Goal: Task Accomplishment & Management: Use online tool/utility

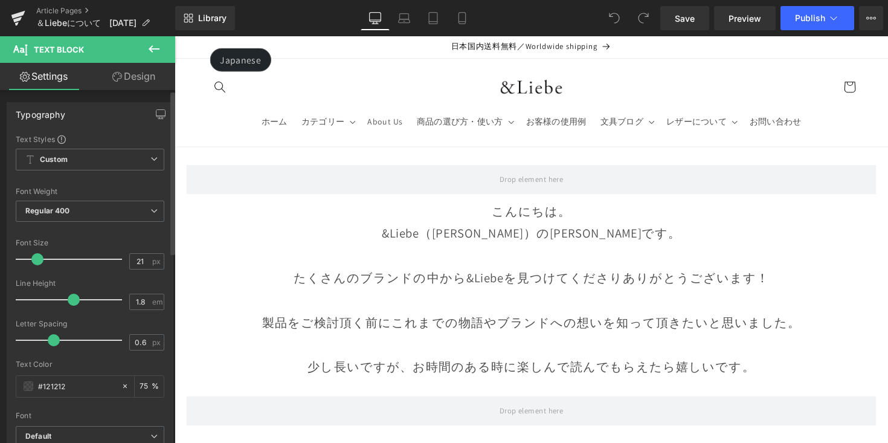
type input "20"
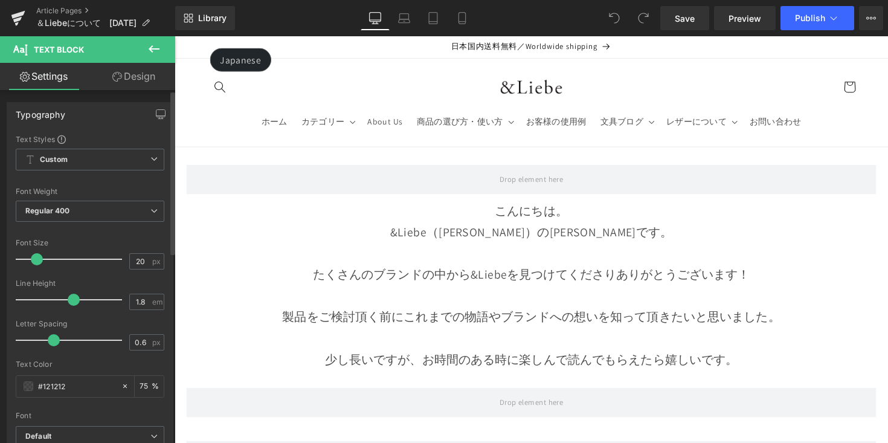
click at [38, 259] on span at bounding box center [37, 259] width 12 height 12
click at [455, 19] on link "Mobile" at bounding box center [462, 18] width 29 height 24
type input "75"
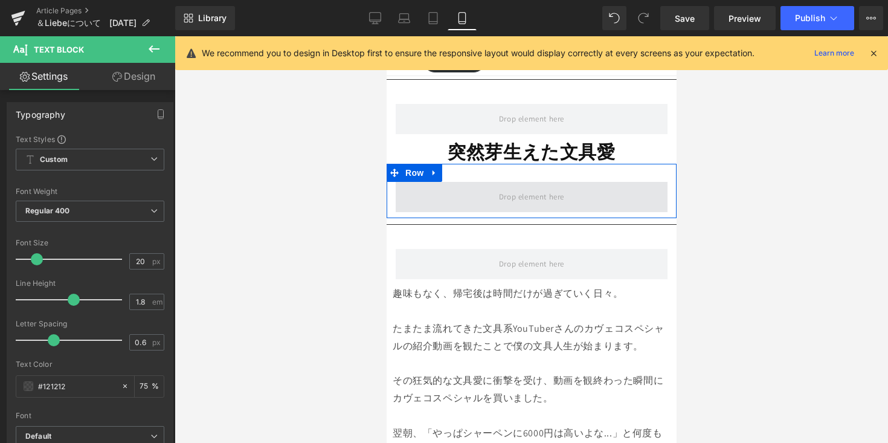
scroll to position [450, 0]
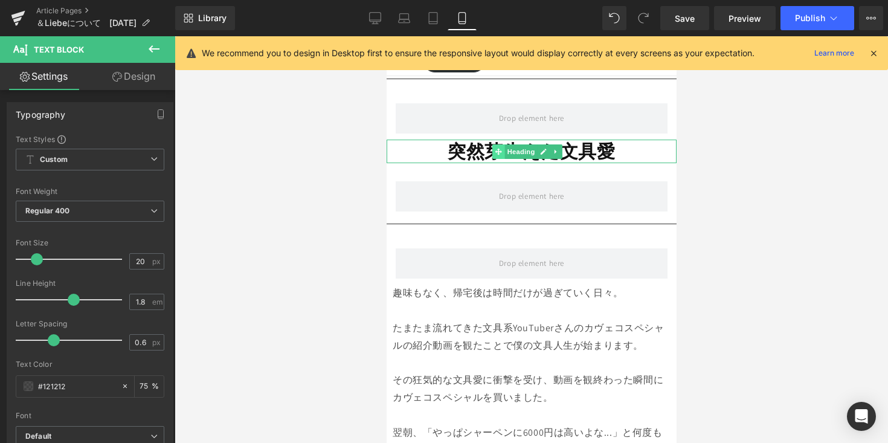
click at [494, 144] on span at bounding box center [497, 151] width 13 height 14
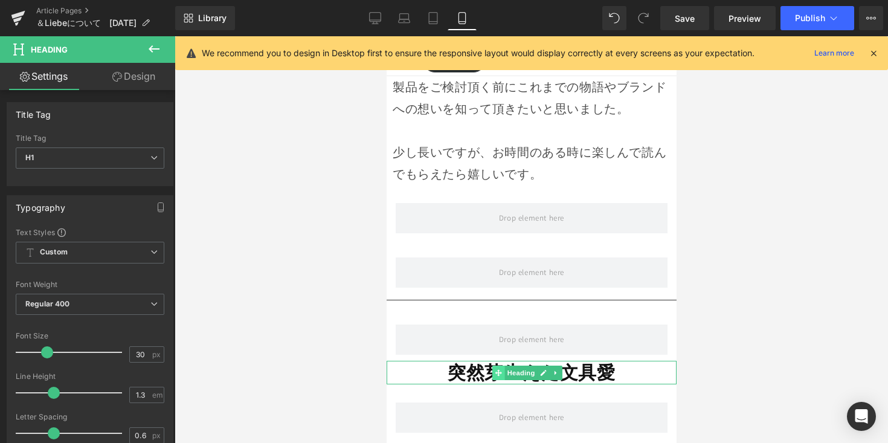
scroll to position [0, 0]
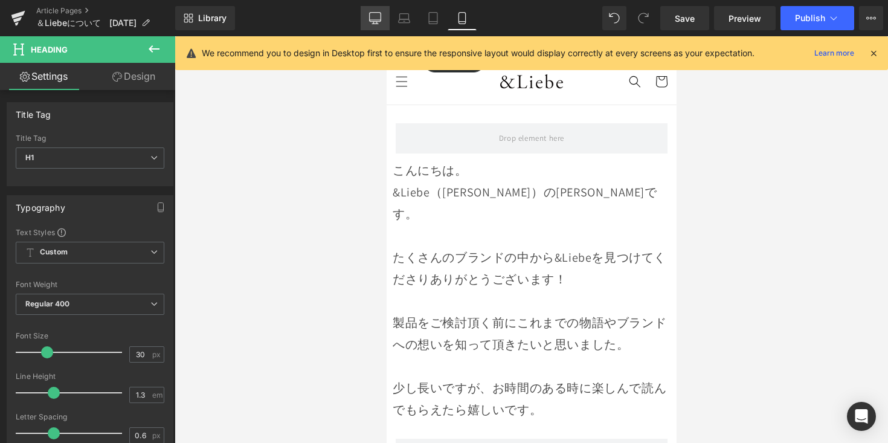
click at [371, 19] on icon at bounding box center [375, 18] width 12 height 12
type input "40"
type input "100"
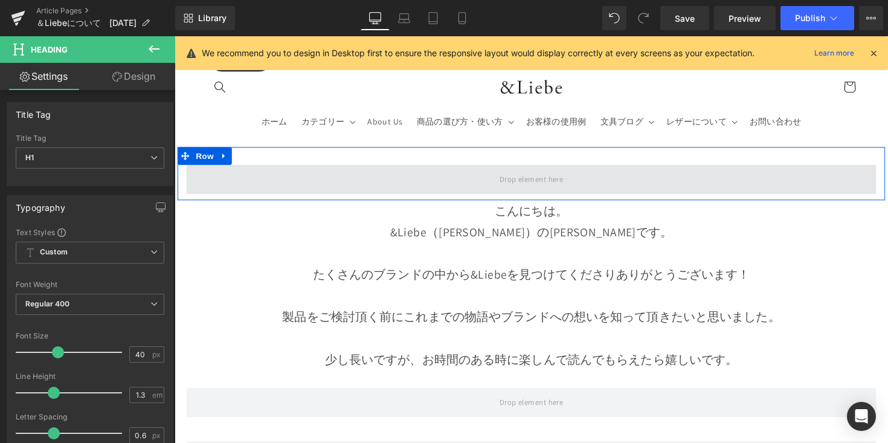
click at [513, 178] on span at bounding box center [540, 183] width 74 height 20
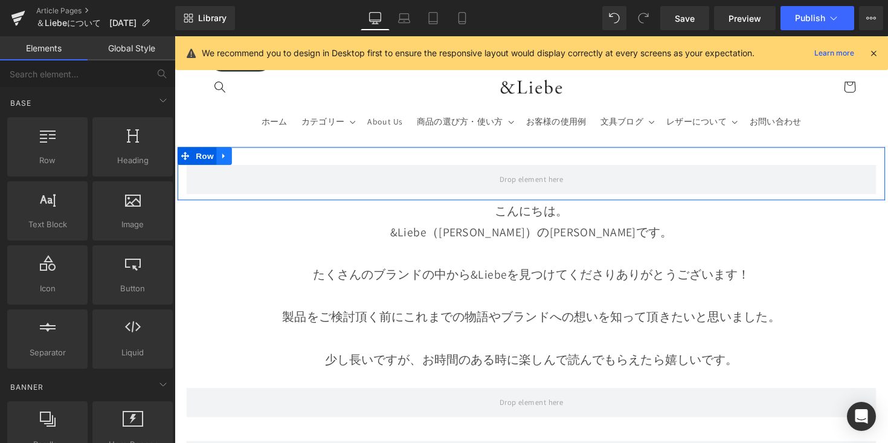
click at [222, 156] on icon at bounding box center [225, 158] width 8 height 9
click at [243, 158] on link at bounding box center [241, 159] width 16 height 18
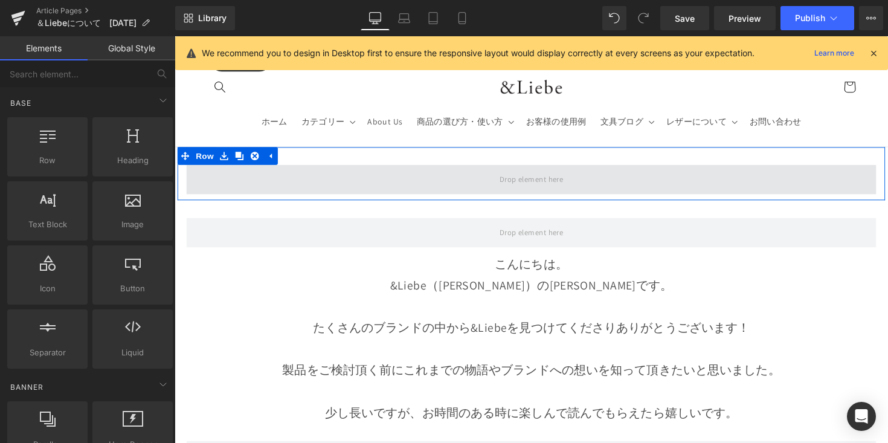
click at [272, 188] on span at bounding box center [540, 183] width 707 height 30
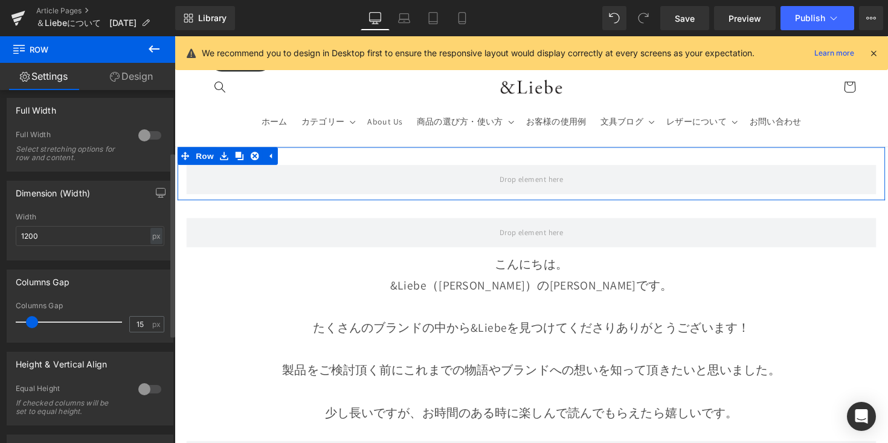
scroll to position [260, 0]
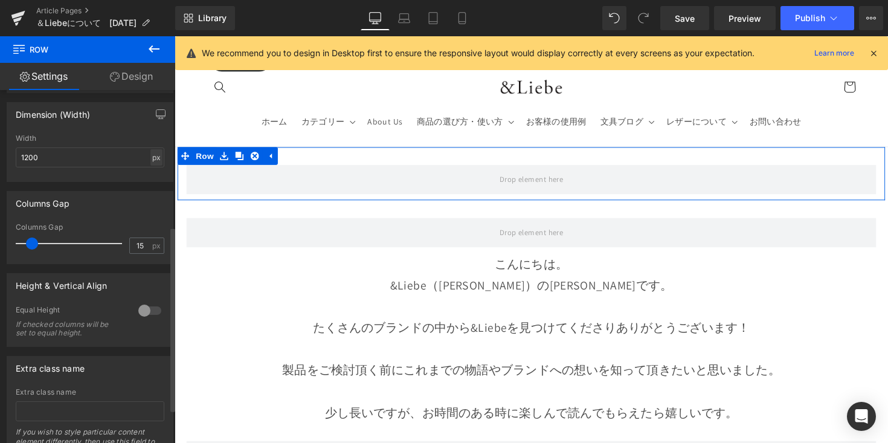
click at [150, 161] on div "px" at bounding box center [156, 157] width 12 height 16
click at [150, 176] on li "%" at bounding box center [156, 176] width 15 height 18
type input "100"
drag, startPoint x: 6, startPoint y: 160, endPoint x: 0, endPoint y: 158, distance: 6.5
click at [0, 158] on div "Dimension (Width) 100% Width 100 % % px" at bounding box center [90, 137] width 181 height 89
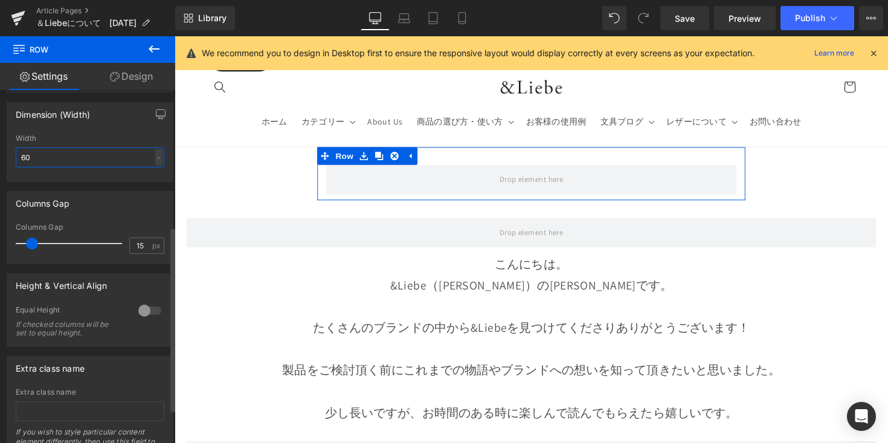
type input "60"
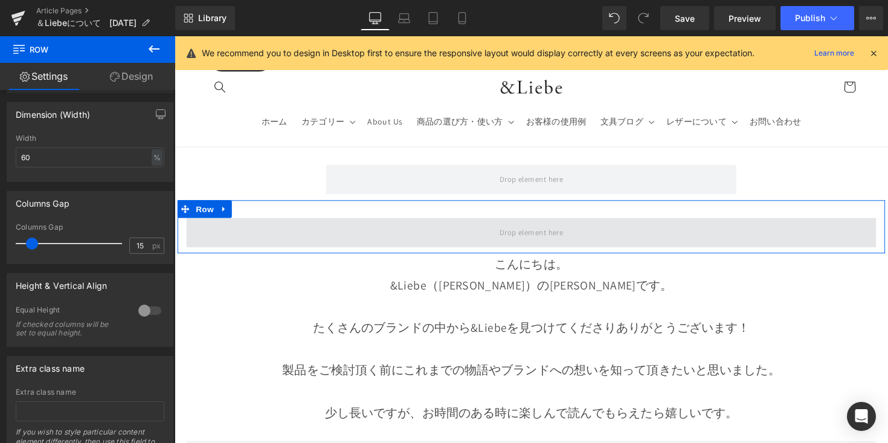
click at [345, 222] on span at bounding box center [540, 237] width 707 height 30
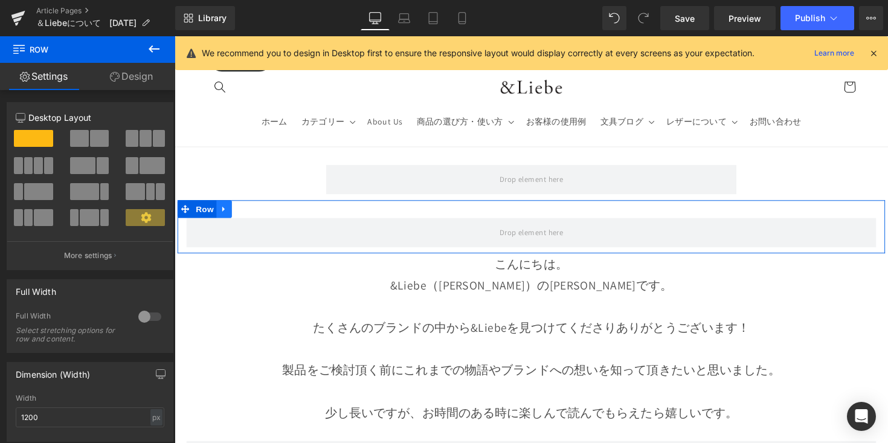
click at [226, 213] on icon at bounding box center [225, 212] width 8 height 9
click at [252, 212] on icon at bounding box center [256, 213] width 8 height 8
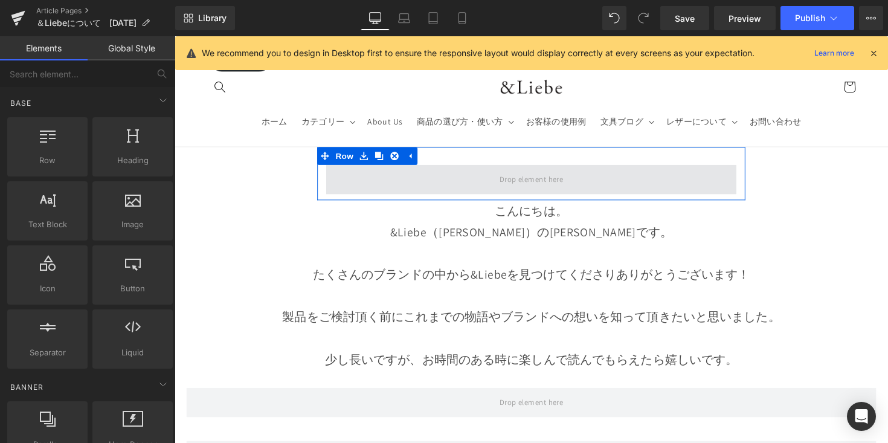
click at [406, 197] on span at bounding box center [540, 183] width 420 height 30
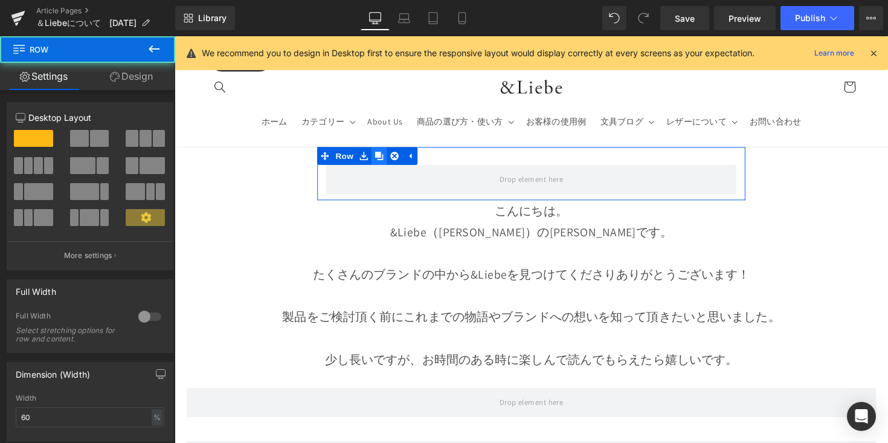
click at [383, 163] on link at bounding box center [384, 159] width 16 height 18
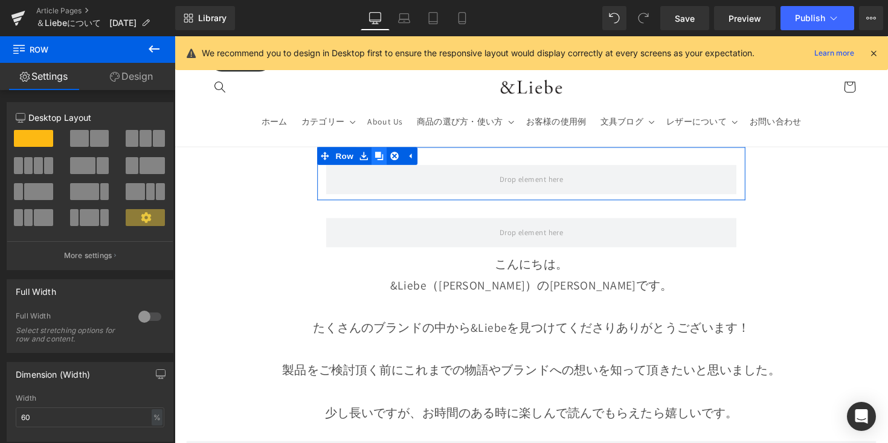
click at [384, 160] on icon at bounding box center [384, 159] width 8 height 8
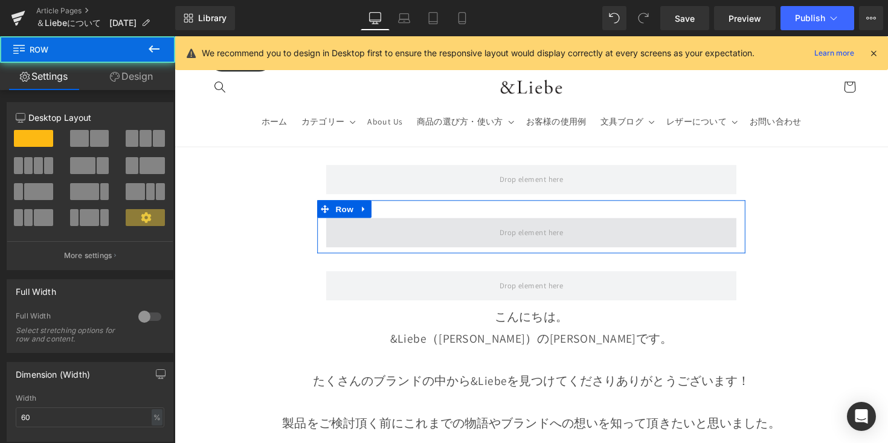
click at [455, 244] on span at bounding box center [540, 237] width 420 height 30
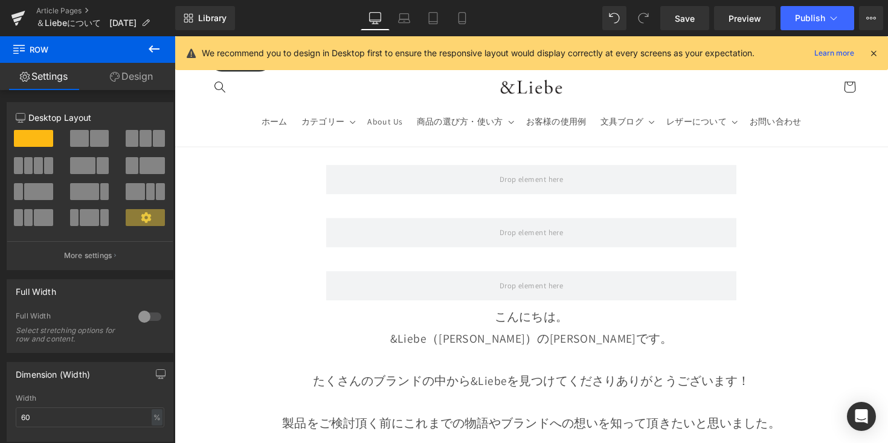
click at [162, 53] on button at bounding box center [154, 49] width 42 height 27
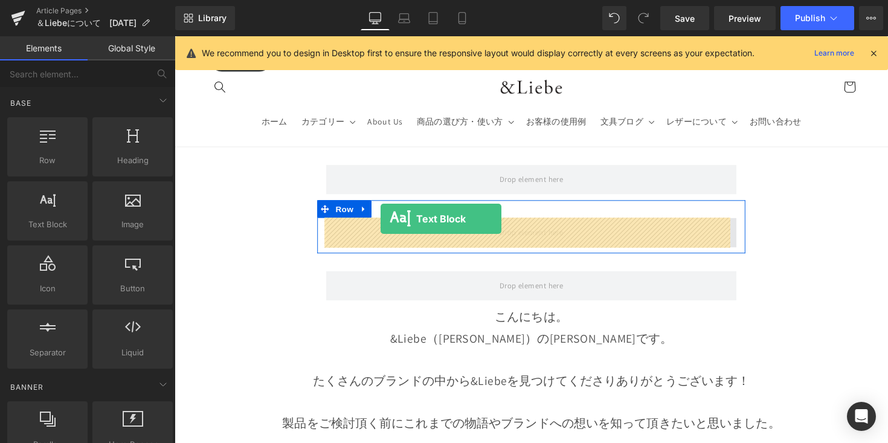
drag, startPoint x: 260, startPoint y: 252, endPoint x: 385, endPoint y: 223, distance: 129.1
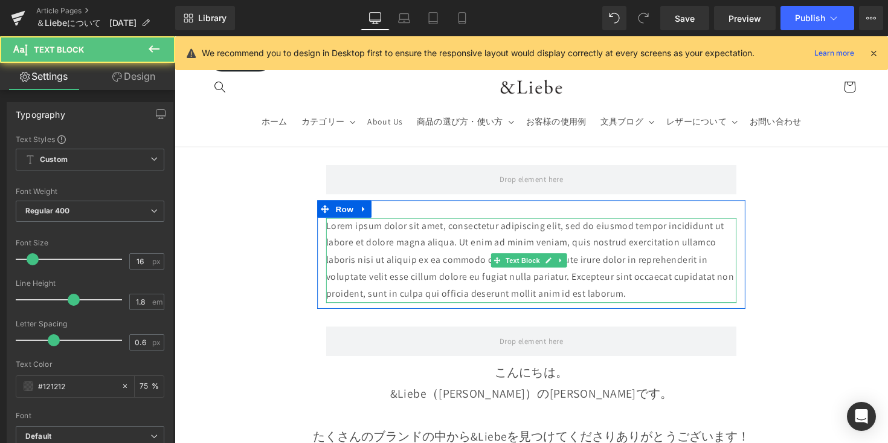
scroll to position [97, 0]
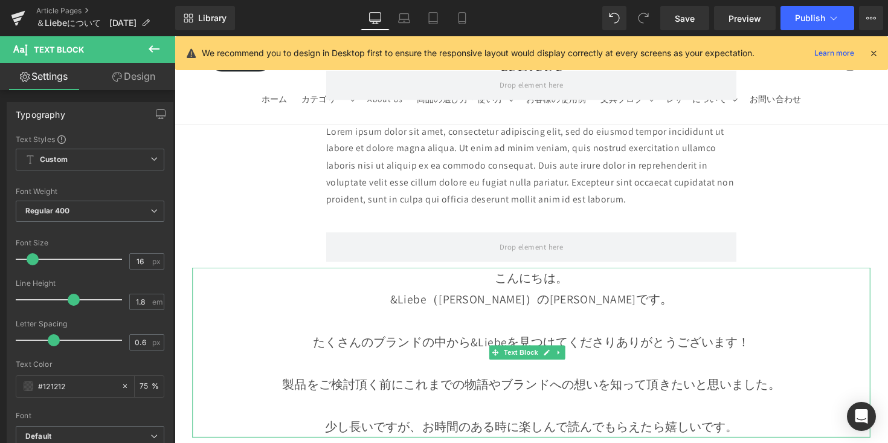
click at [450, 291] on p "こんにちは。" at bounding box center [540, 284] width 695 height 22
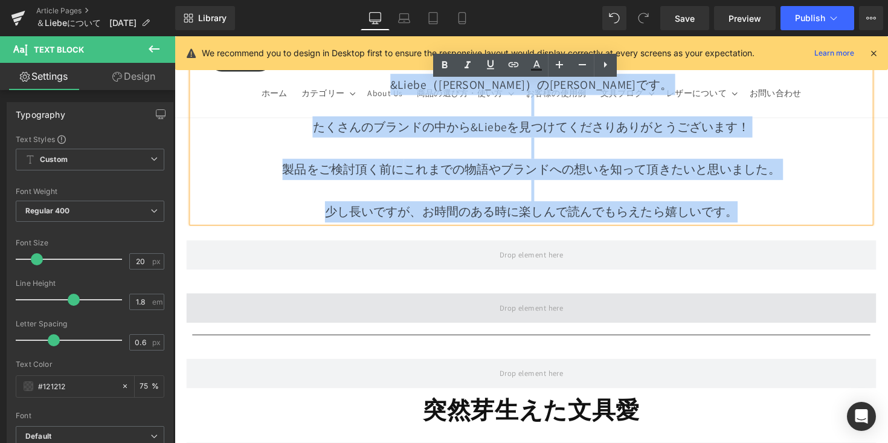
scroll to position [310, 0]
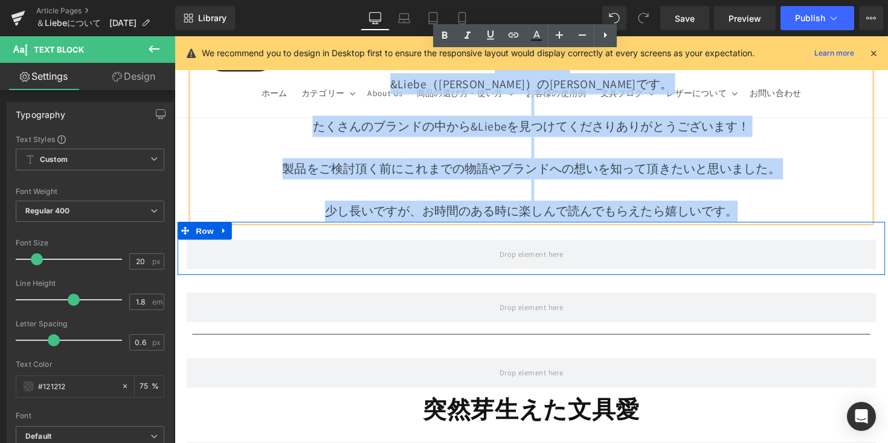
drag, startPoint x: 456, startPoint y: 286, endPoint x: 729, endPoint y: 219, distance: 281.1
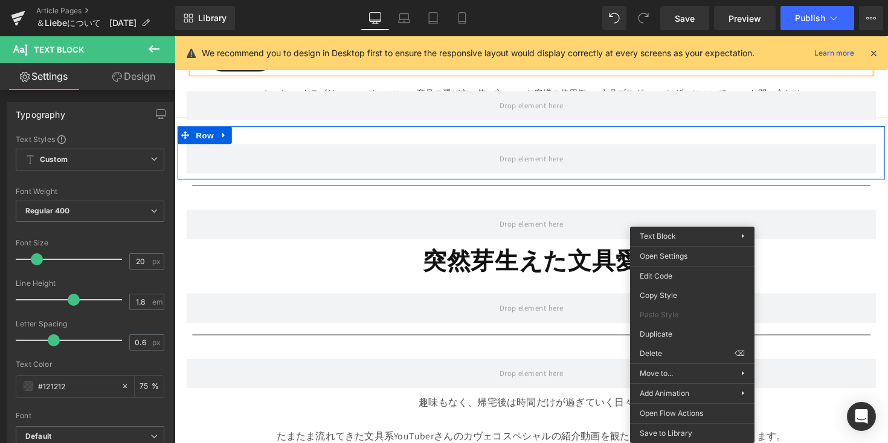
scroll to position [196, 0]
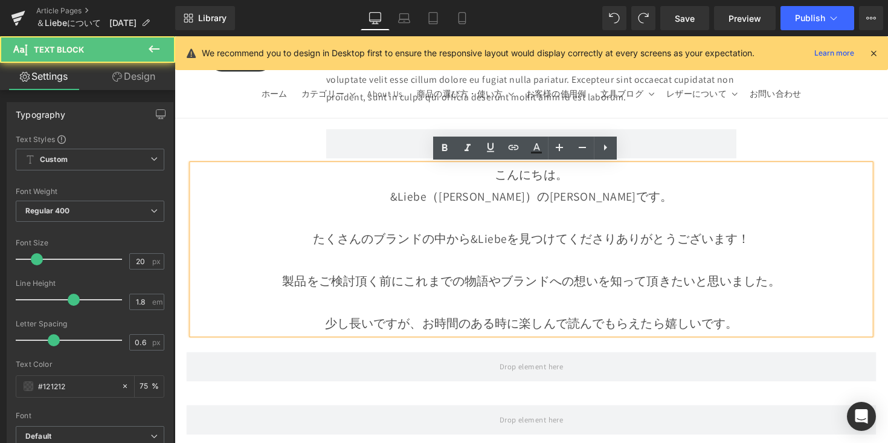
click at [586, 215] on p at bounding box center [540, 222] width 695 height 22
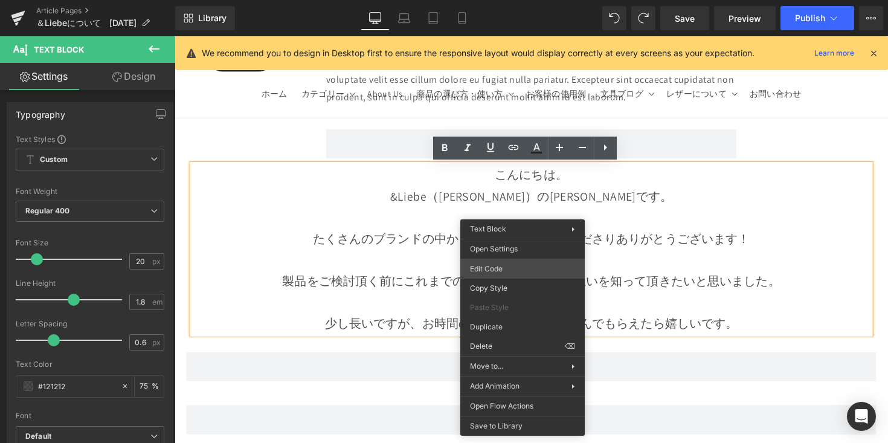
click at [524, 0] on div "Text Block You are previewing how the will restyle your page. You can not edit …" at bounding box center [444, 0] width 888 height 0
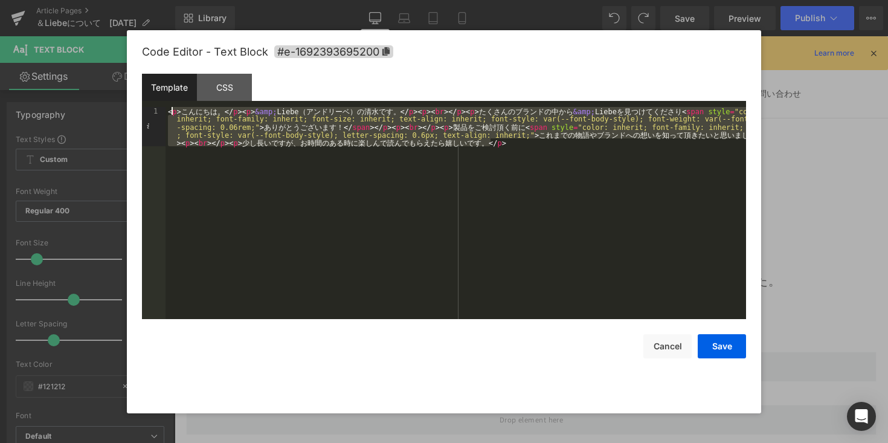
drag, startPoint x: 528, startPoint y: 162, endPoint x: 170, endPoint y: 109, distance: 362.2
click at [170, 109] on div "< p > こ ん に ち は 。 </ p > < p > &amp; Liebe （ ア ン ド リ ー ベ ） の [PERSON_NAME] で す …" at bounding box center [455, 252] width 580 height 291
click at [666, 348] on button "Cancel" at bounding box center [667, 346] width 48 height 24
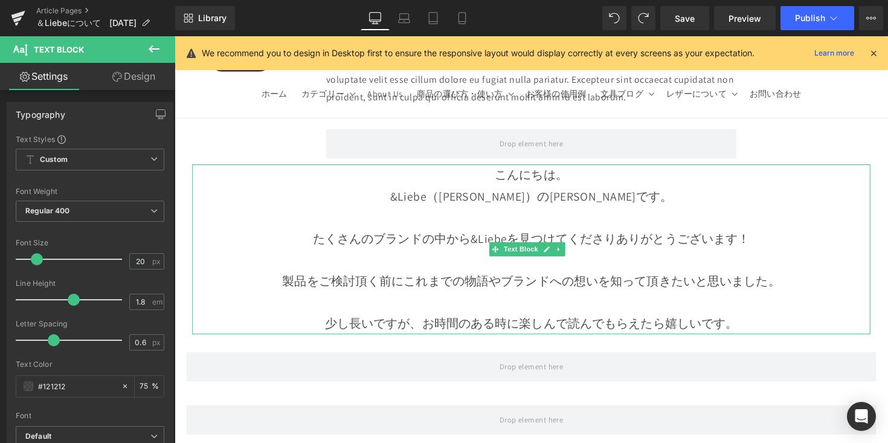
scroll to position [82, 0]
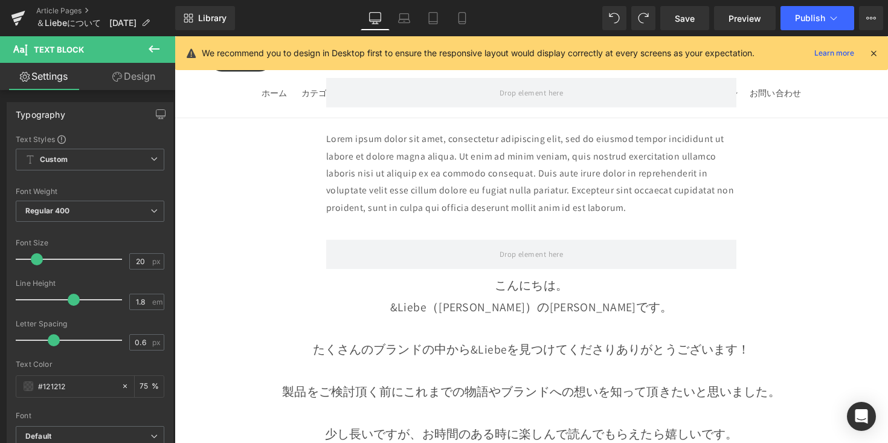
click at [586, 210] on p "Lorem ipsum dolor sit amet, consectetur adipiscing elit, sed do eiusmod tempor …" at bounding box center [540, 176] width 420 height 87
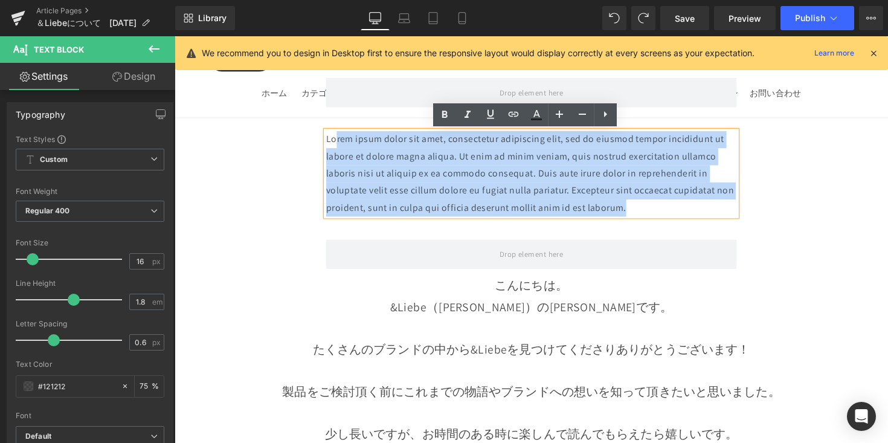
drag, startPoint x: 655, startPoint y: 213, endPoint x: 336, endPoint y: 146, distance: 325.9
click at [336, 146] on p "Lorem ipsum dolor sit amet, consectetur adipiscing elit, sed do eiusmod tempor …" at bounding box center [540, 176] width 420 height 87
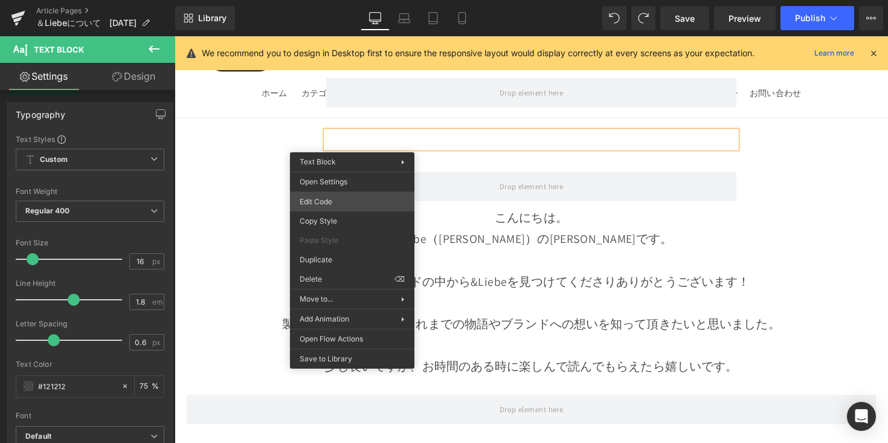
click at [359, 0] on div "Text Block You are previewing how the will restyle your page. You can not edit …" at bounding box center [444, 0] width 888 height 0
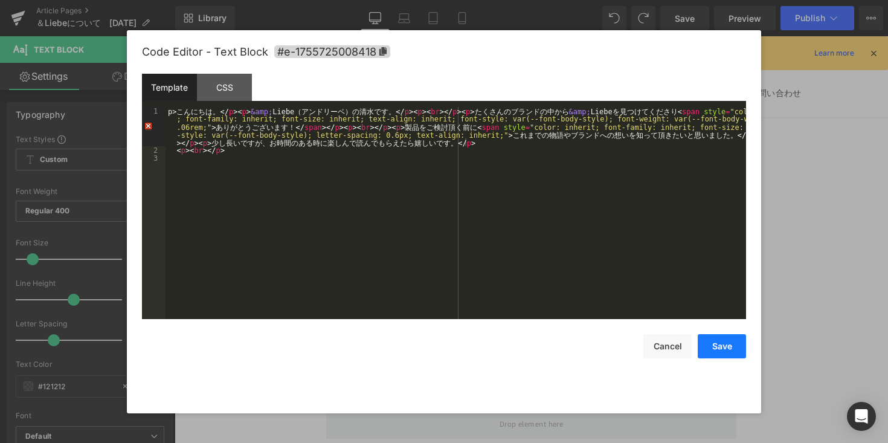
click at [717, 354] on button "Save" at bounding box center [722, 346] width 48 height 24
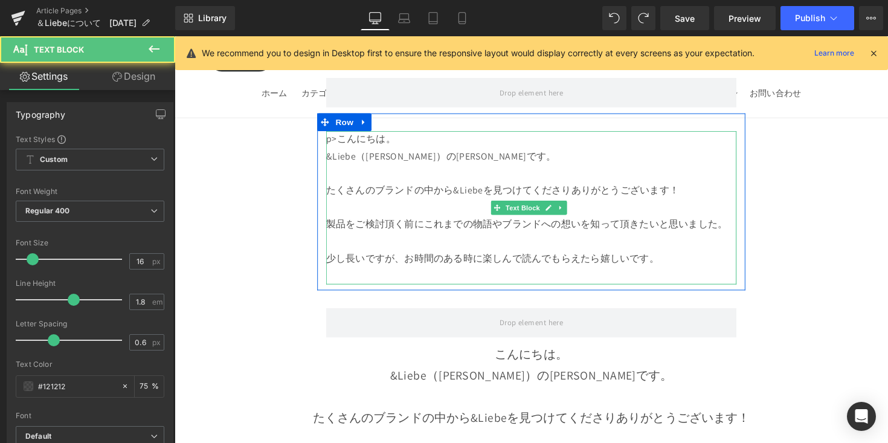
click at [340, 143] on div "p>こんにちは。 &Liebe（[PERSON_NAME]）の[PERSON_NAME]です。 たくさんのブランドの中から&Liebeを見つけてくださり あり…" at bounding box center [540, 211] width 420 height 156
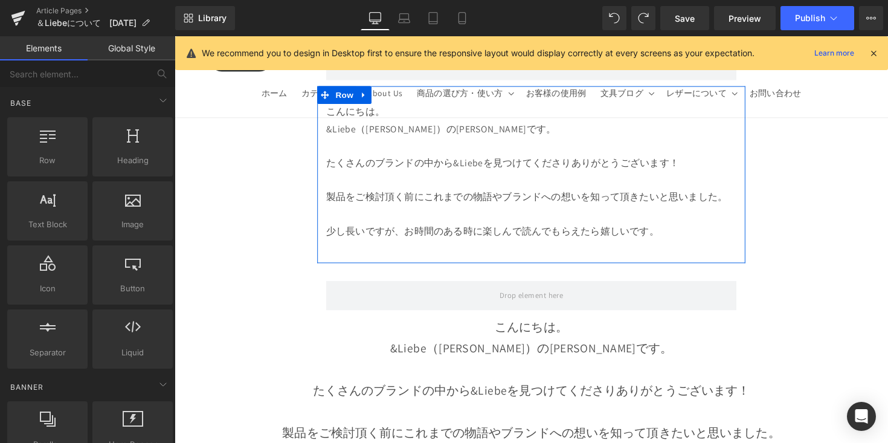
scroll to position [176, 0]
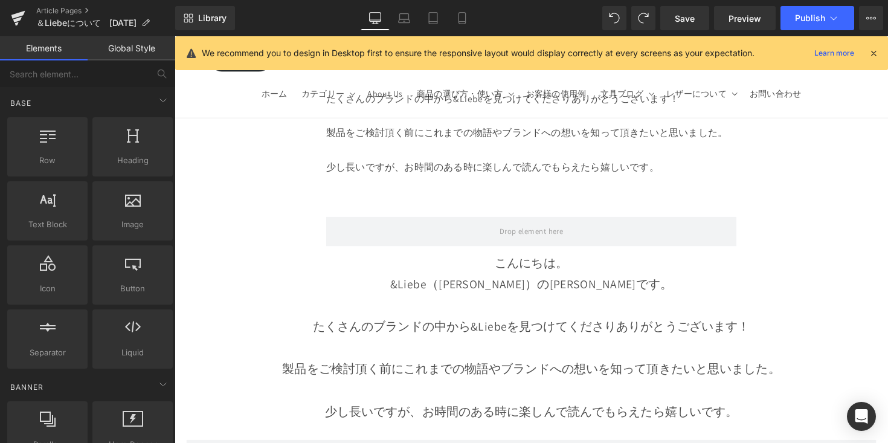
click at [675, 295] on p "&Liebe（[PERSON_NAME]）の[PERSON_NAME]です。" at bounding box center [540, 290] width 695 height 22
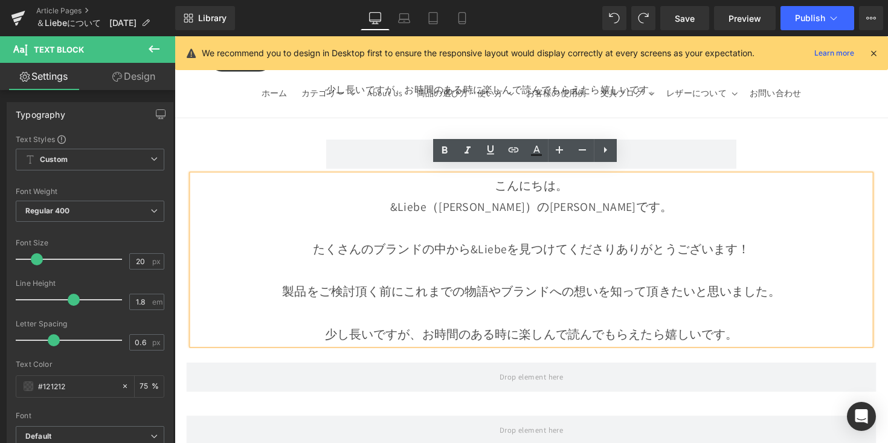
scroll to position [246, 0]
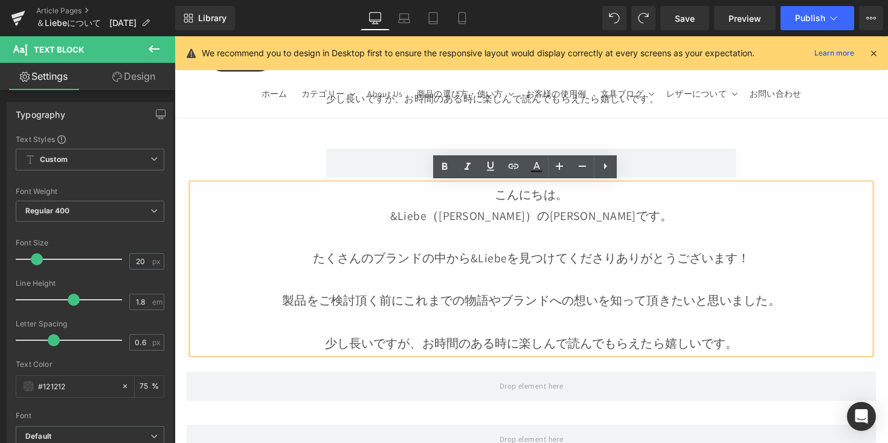
click at [356, 203] on p "こんにちは。" at bounding box center [540, 198] width 695 height 22
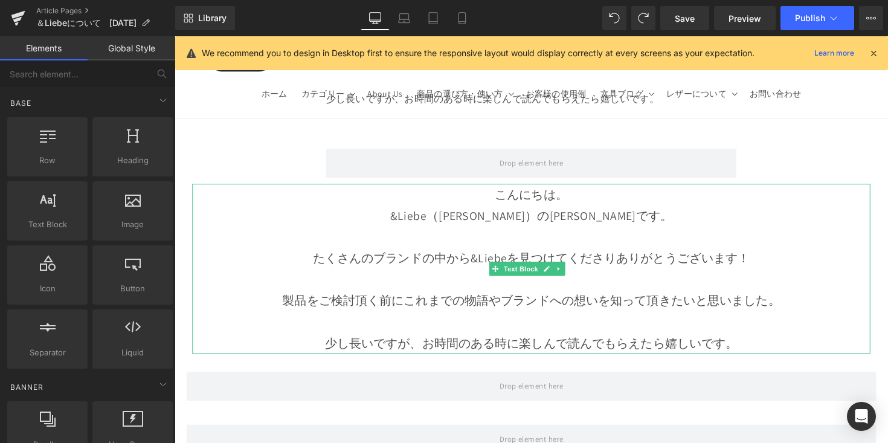
click at [599, 271] on p "たくさんのブランドの中から&Liebeを見つけてくださり ありがとうございます！" at bounding box center [540, 263] width 695 height 22
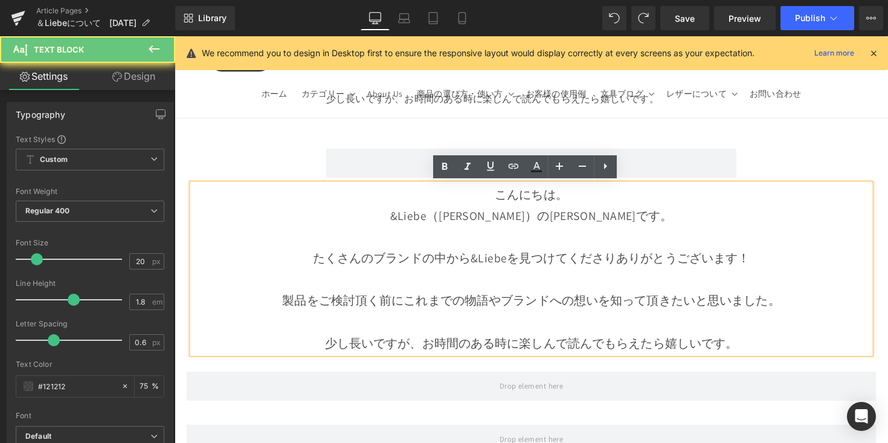
click at [574, 220] on p "&Liebe（[PERSON_NAME]）の[PERSON_NAME]です。" at bounding box center [540, 220] width 695 height 22
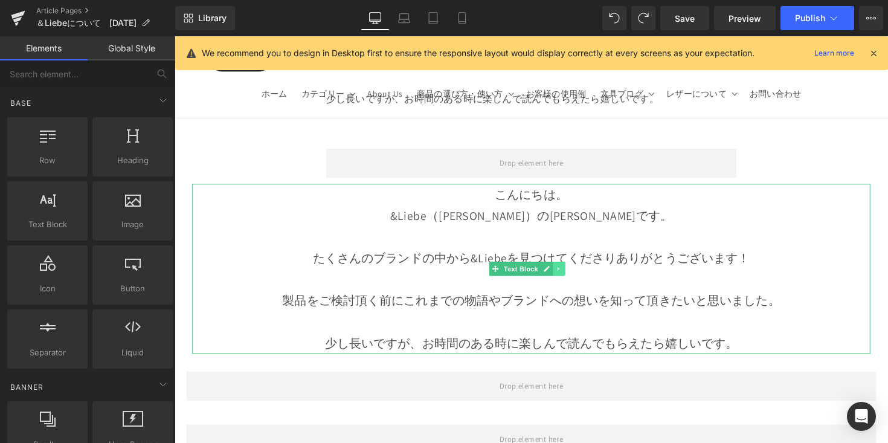
click at [569, 277] on icon at bounding box center [568, 274] width 7 height 7
click at [573, 275] on icon at bounding box center [574, 274] width 7 height 7
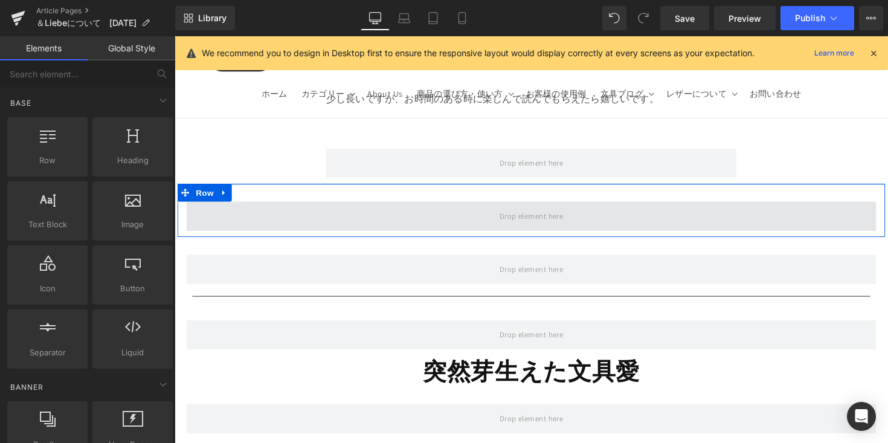
click at [527, 222] on span at bounding box center [540, 220] width 74 height 20
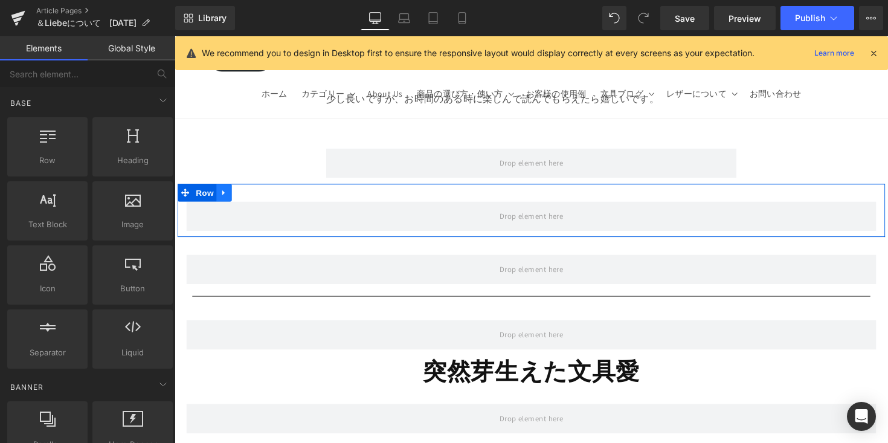
click at [228, 196] on link at bounding box center [225, 196] width 16 height 18
click at [252, 196] on icon at bounding box center [256, 196] width 8 height 8
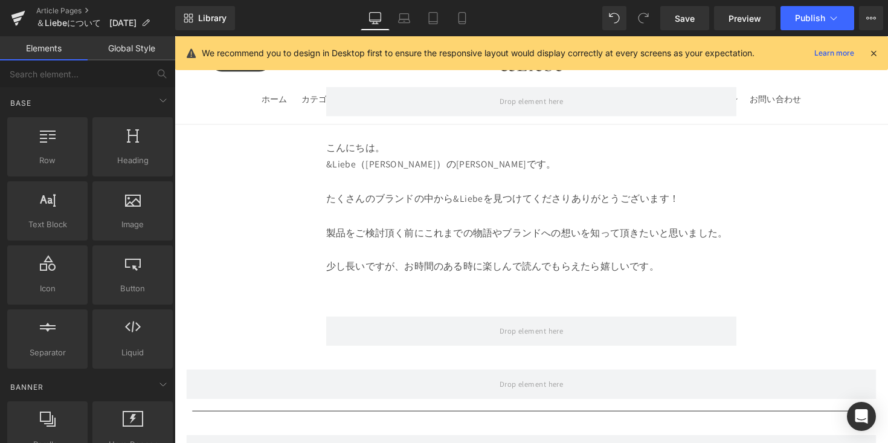
scroll to position [0, 0]
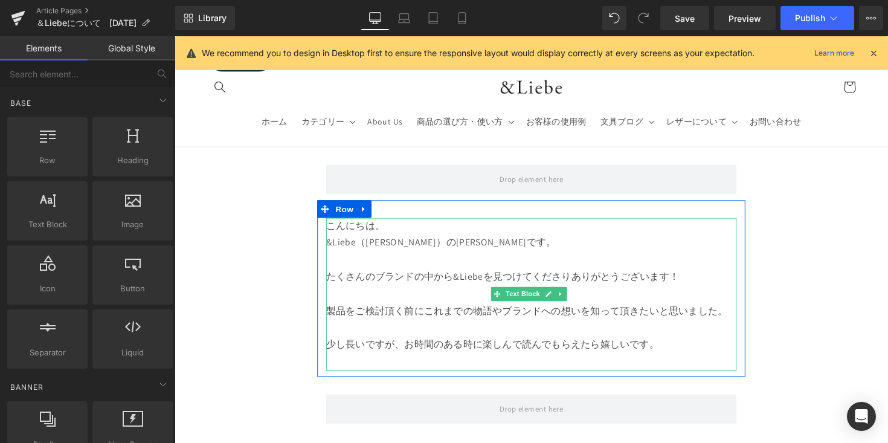
click at [407, 263] on p at bounding box center [540, 266] width 420 height 18
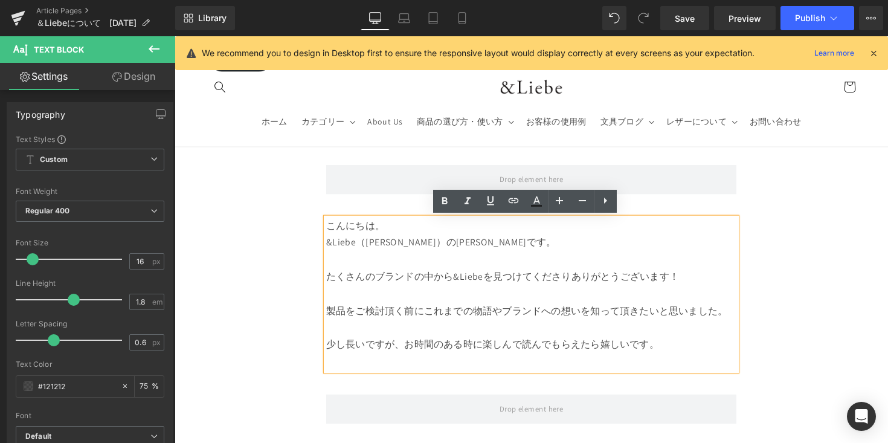
click at [373, 366] on p at bounding box center [540, 370] width 420 height 18
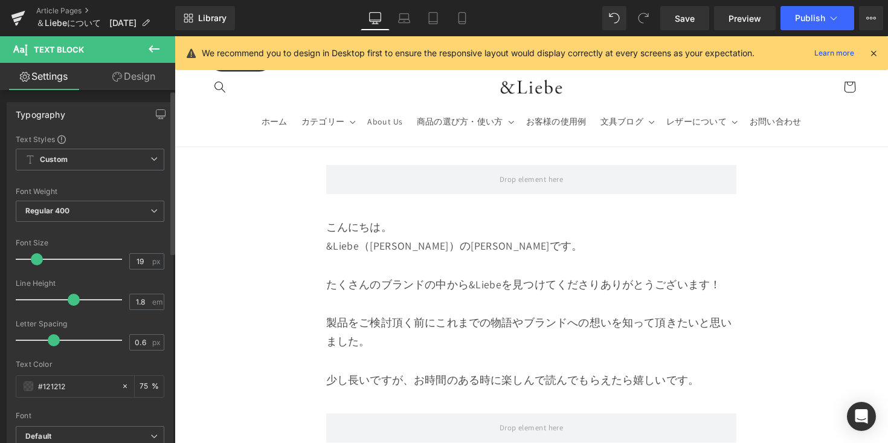
type input "20"
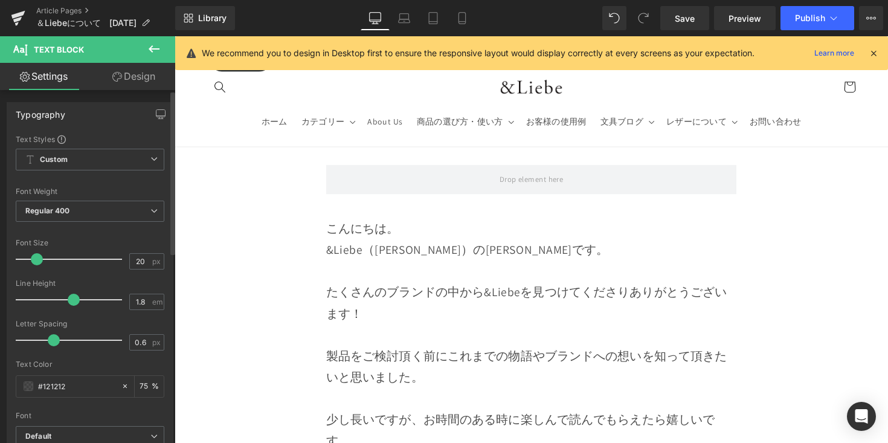
click at [39, 257] on span at bounding box center [37, 259] width 12 height 12
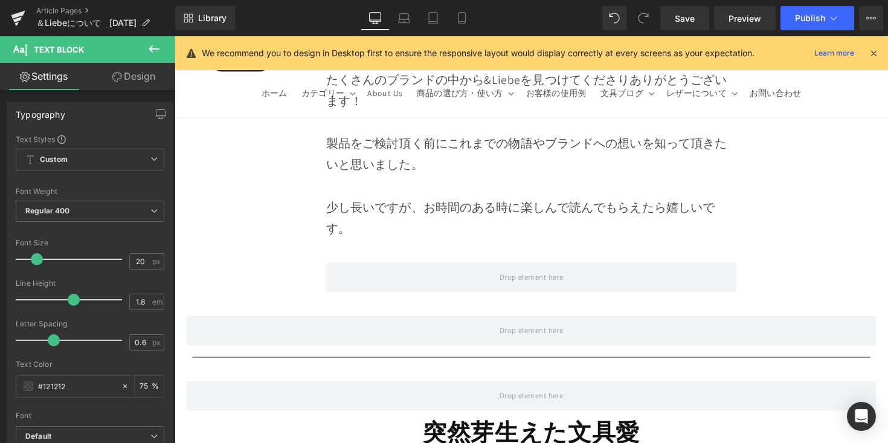
scroll to position [240, 0]
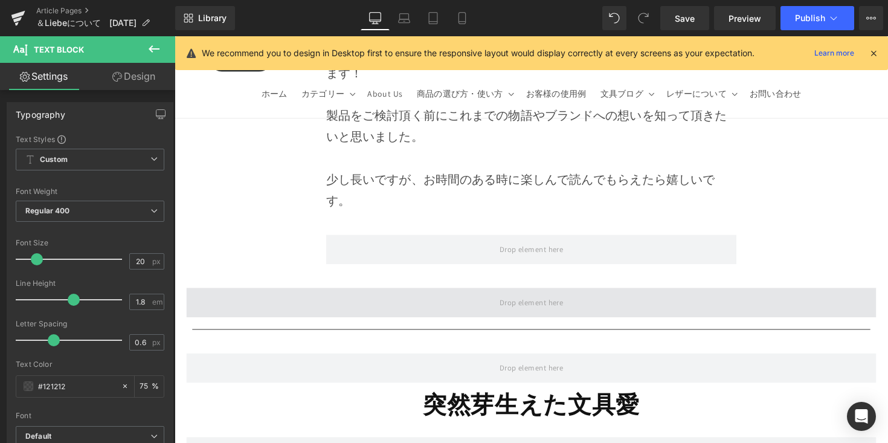
click at [344, 298] on span at bounding box center [540, 309] width 707 height 30
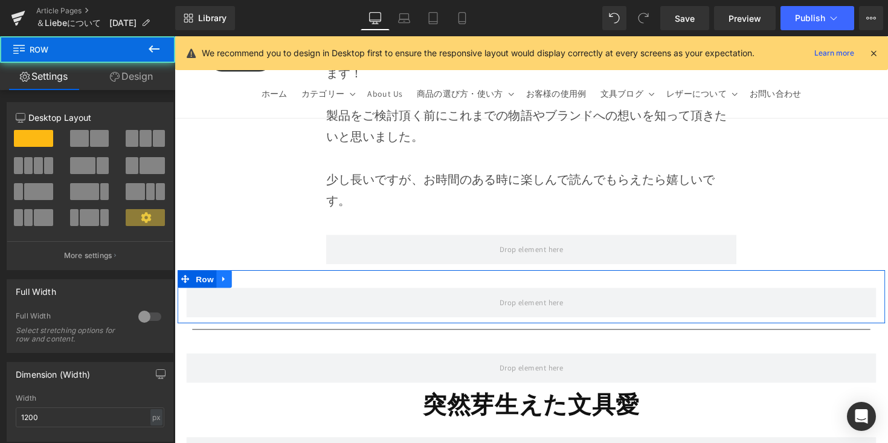
click at [228, 286] on link at bounding box center [225, 284] width 16 height 18
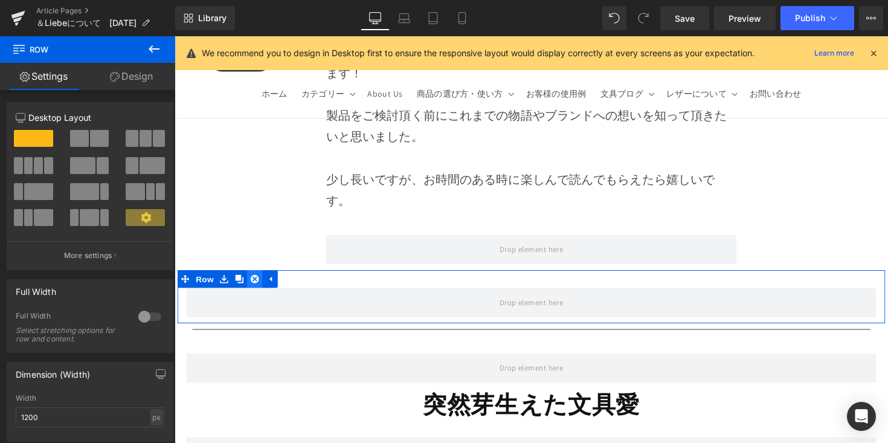
click at [254, 286] on icon at bounding box center [256, 284] width 8 height 8
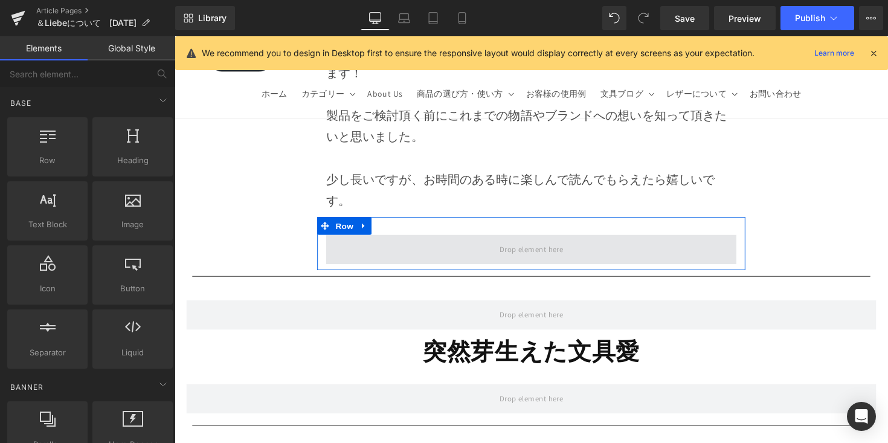
click at [339, 262] on span at bounding box center [540, 254] width 420 height 30
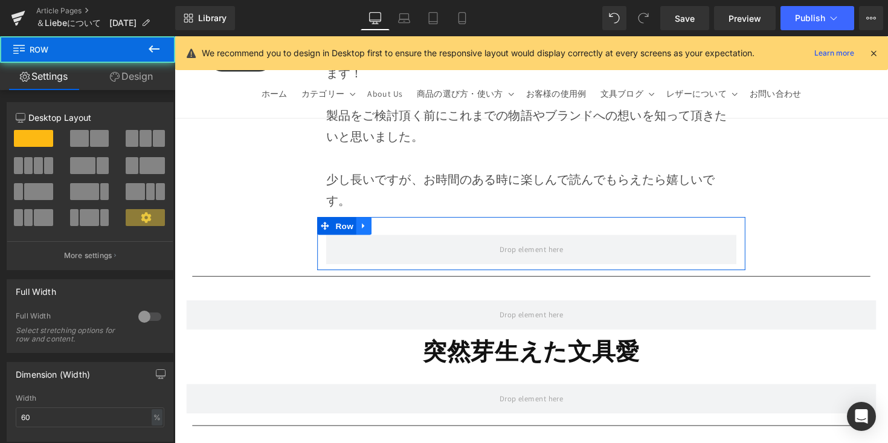
click at [368, 234] on icon at bounding box center [368, 230] width 8 height 9
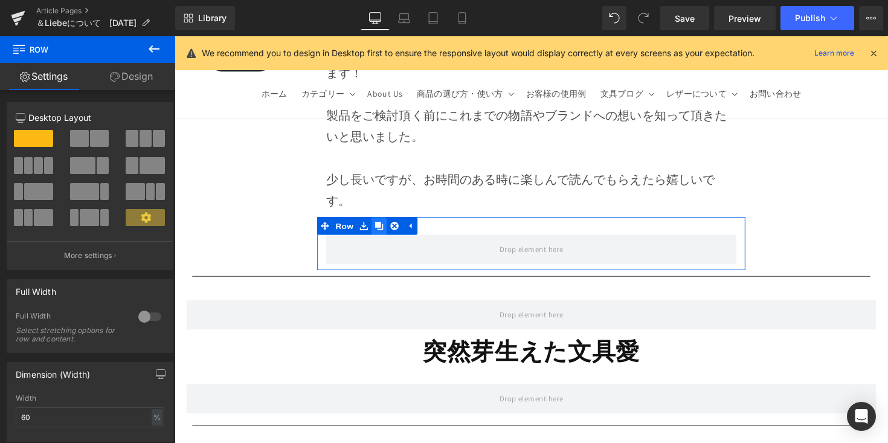
click at [381, 231] on icon at bounding box center [384, 230] width 8 height 8
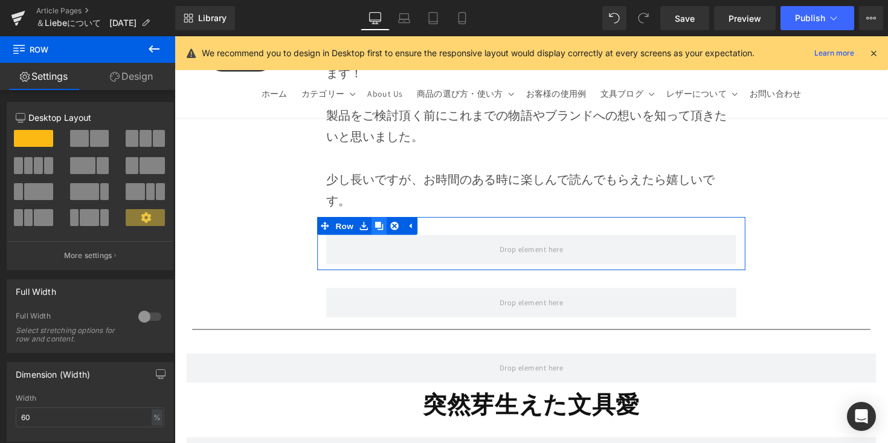
click at [381, 231] on icon at bounding box center [384, 230] width 8 height 8
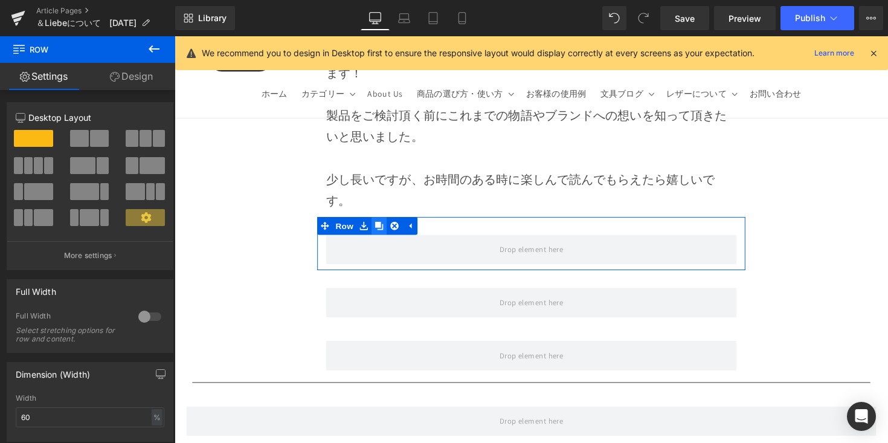
click at [381, 231] on icon at bounding box center [384, 230] width 8 height 8
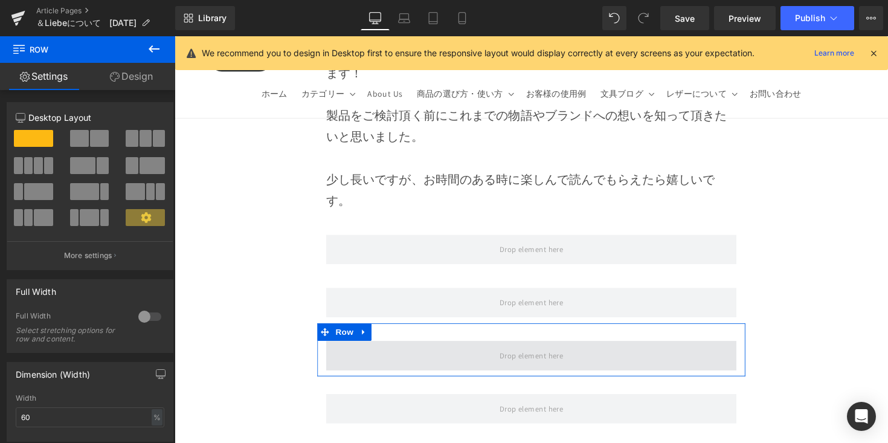
click at [423, 351] on span at bounding box center [540, 363] width 420 height 30
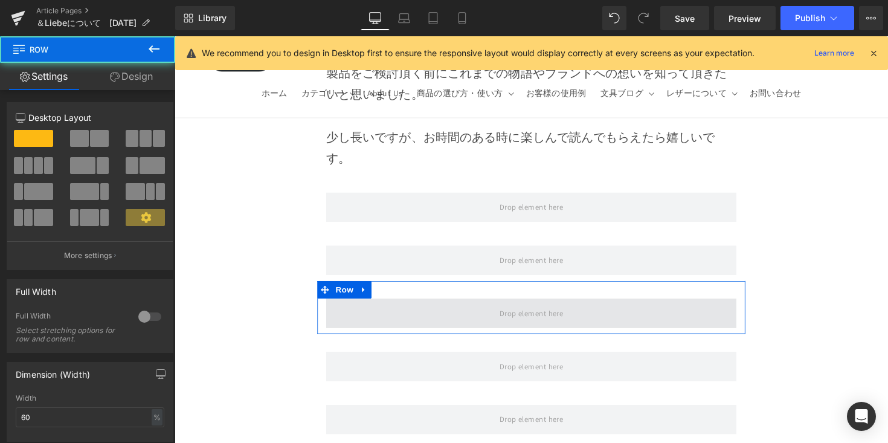
scroll to position [289, 0]
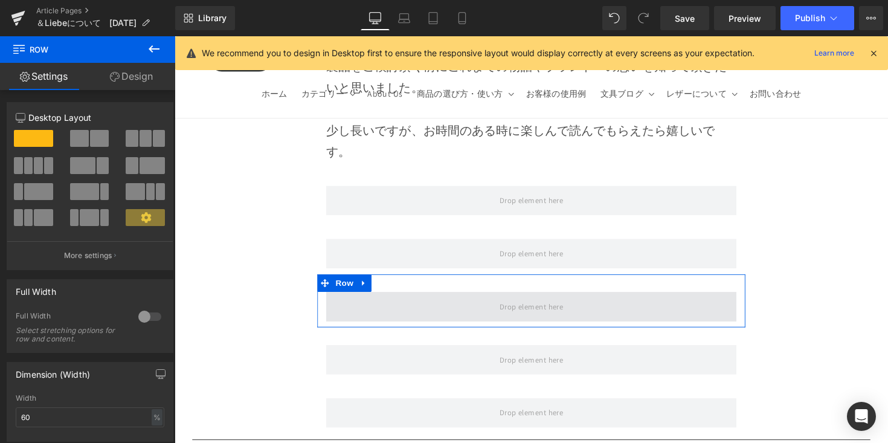
click at [415, 319] on span at bounding box center [540, 313] width 420 height 30
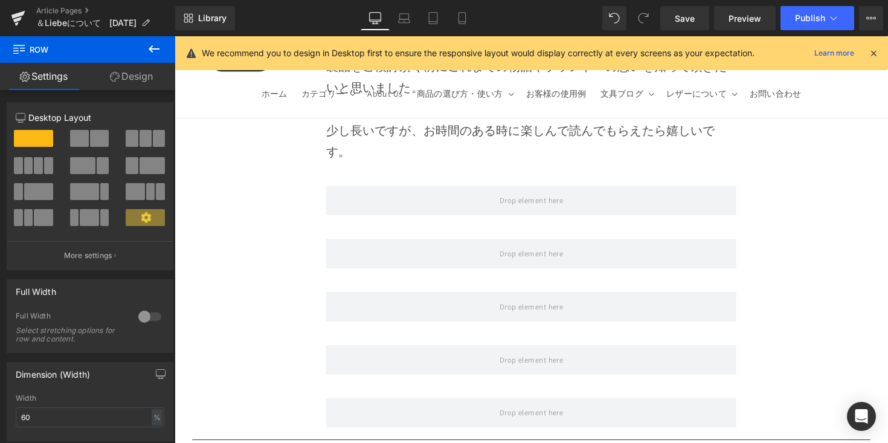
click at [153, 49] on icon at bounding box center [154, 49] width 14 height 14
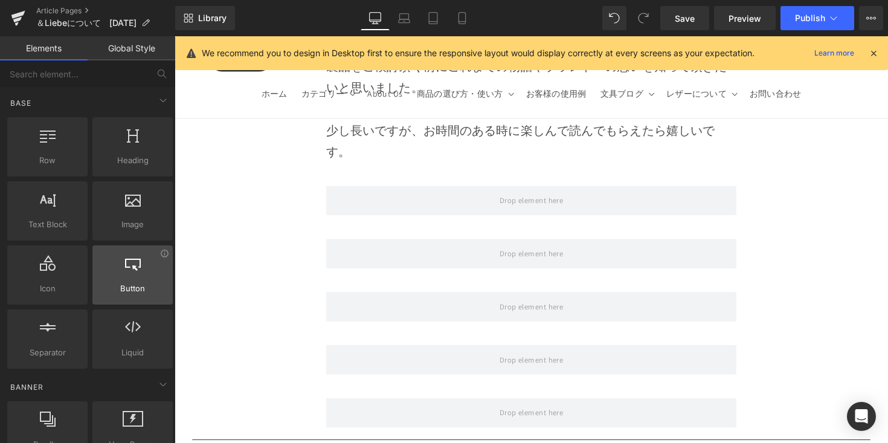
scroll to position [243, 0]
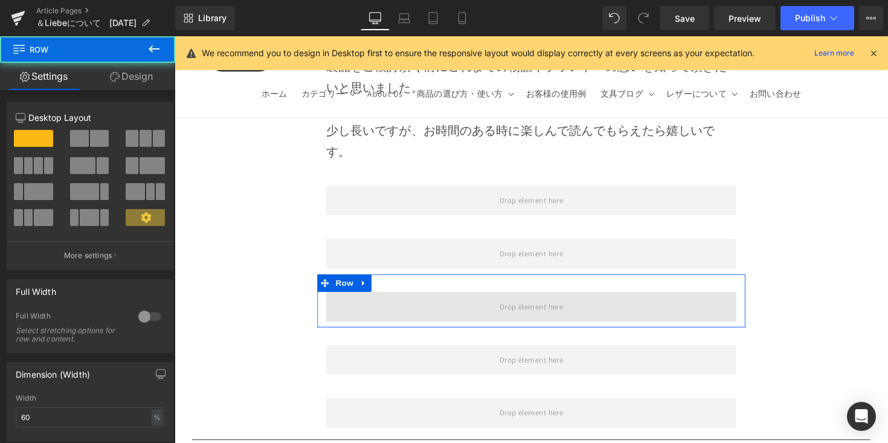
click at [415, 302] on span at bounding box center [540, 313] width 420 height 30
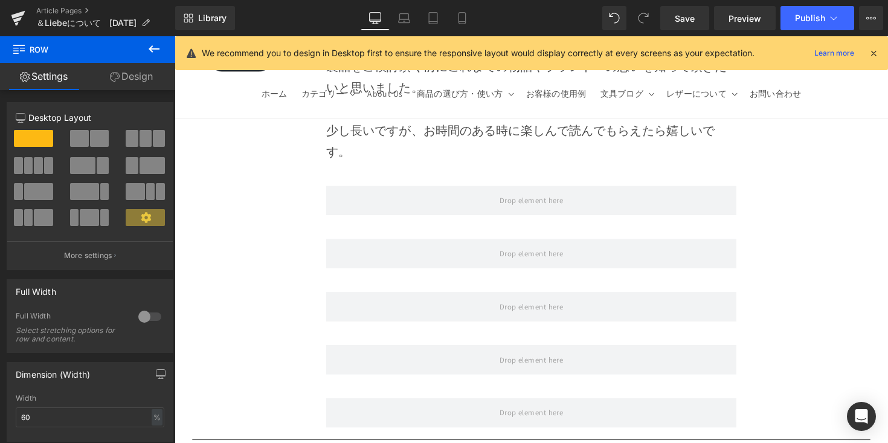
click at [156, 53] on icon at bounding box center [154, 49] width 14 height 14
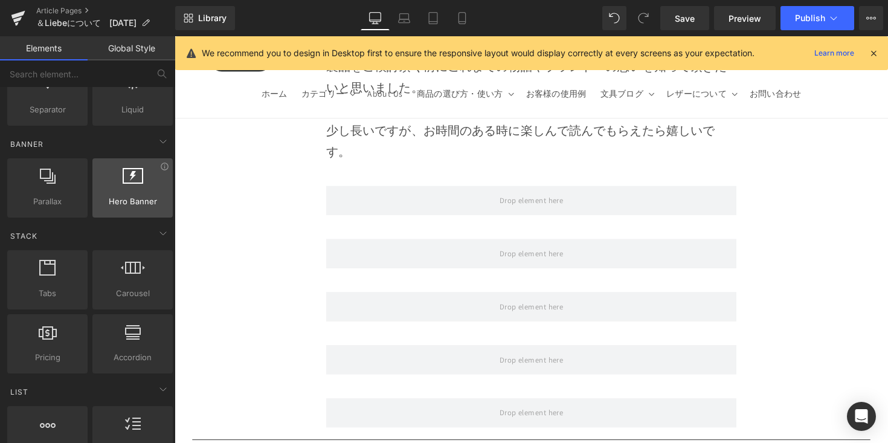
scroll to position [0, 0]
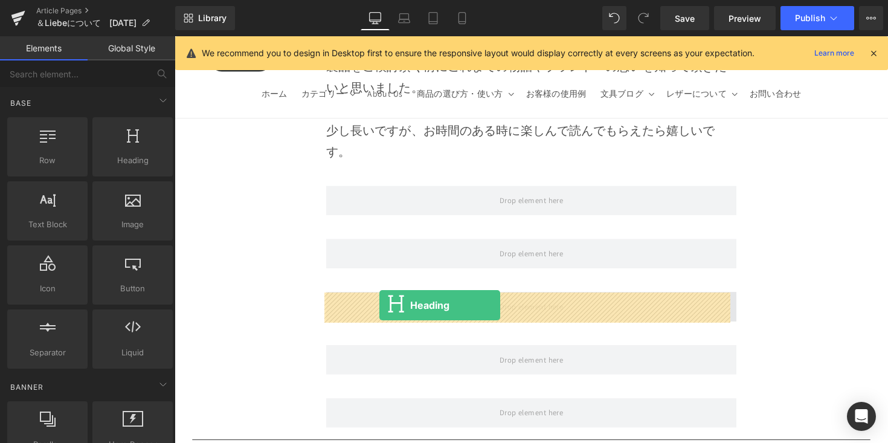
drag, startPoint x: 314, startPoint y: 205, endPoint x: 384, endPoint y: 312, distance: 127.3
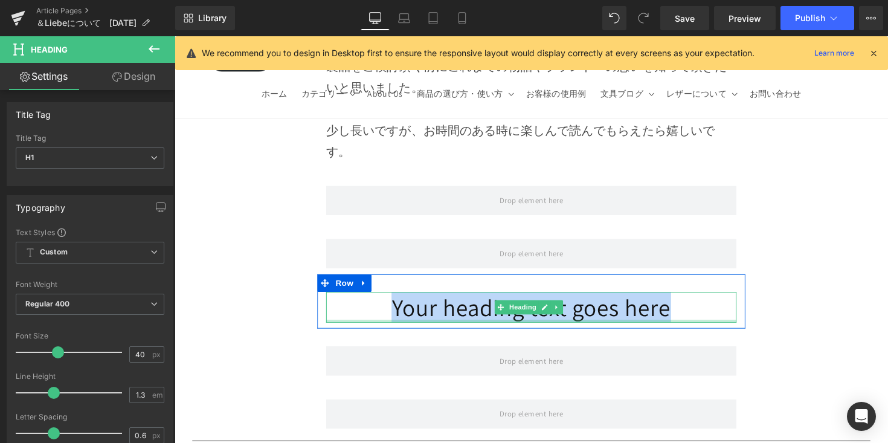
drag, startPoint x: 380, startPoint y: 313, endPoint x: 712, endPoint y: 329, distance: 332.6
click at [712, 329] on div "Your heading text goes here Heading" at bounding box center [540, 313] width 420 height 31
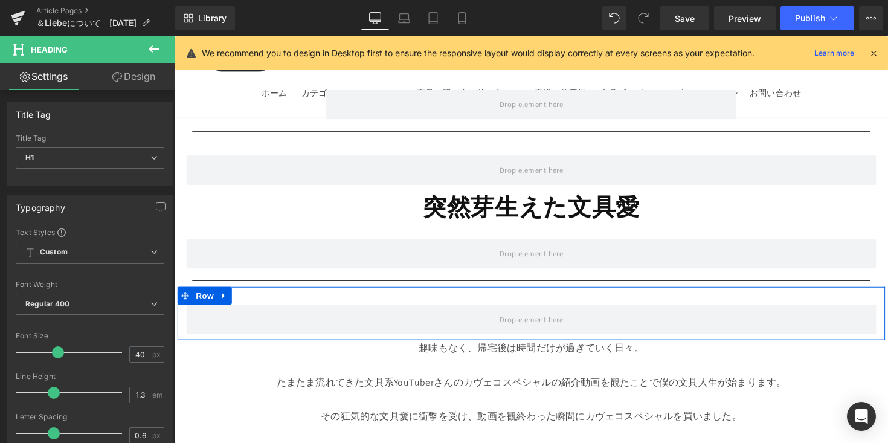
scroll to position [591, 0]
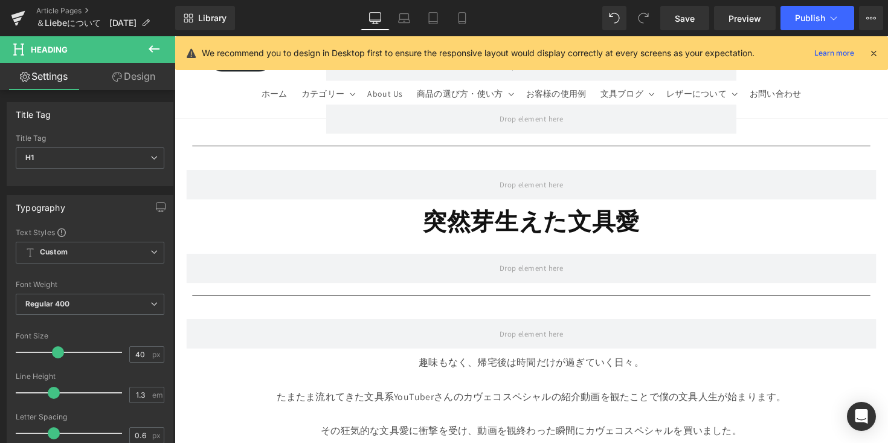
click at [600, 223] on strong "突然芽生えた文具愛" at bounding box center [540, 225] width 222 height 31
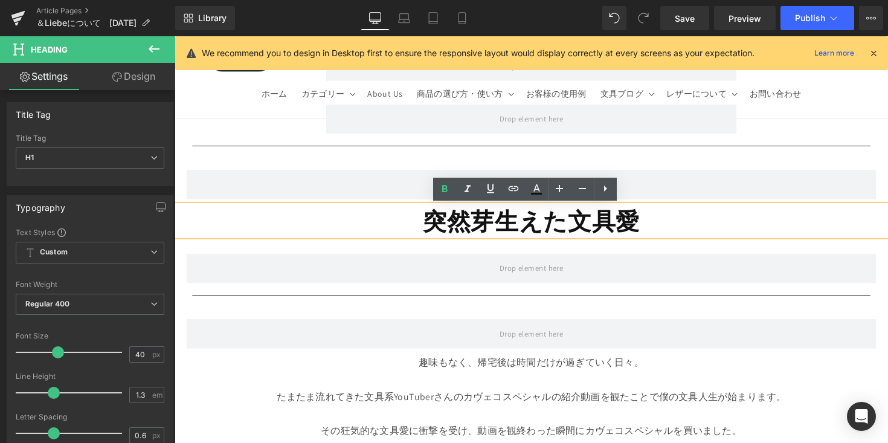
click at [600, 222] on strong "突然芽生えた文具愛" at bounding box center [540, 225] width 222 height 31
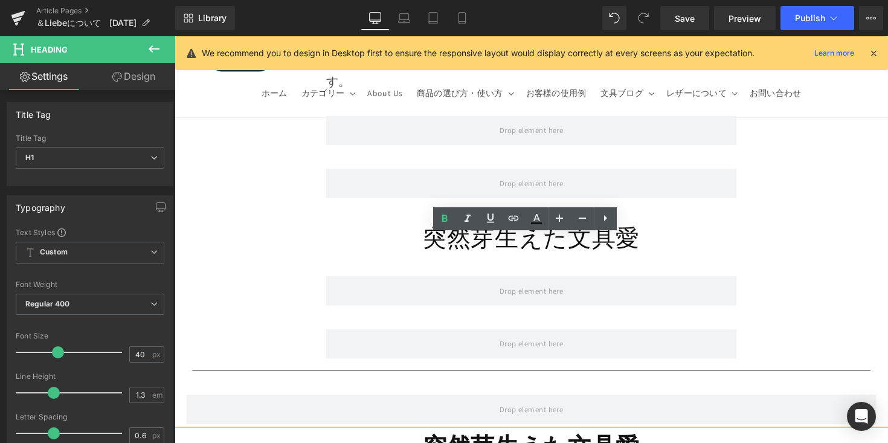
scroll to position [341, 0]
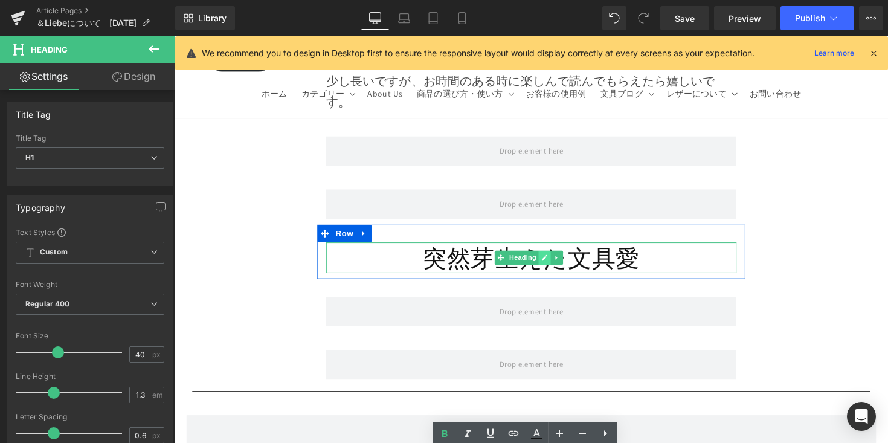
click at [554, 255] on link at bounding box center [553, 262] width 13 height 14
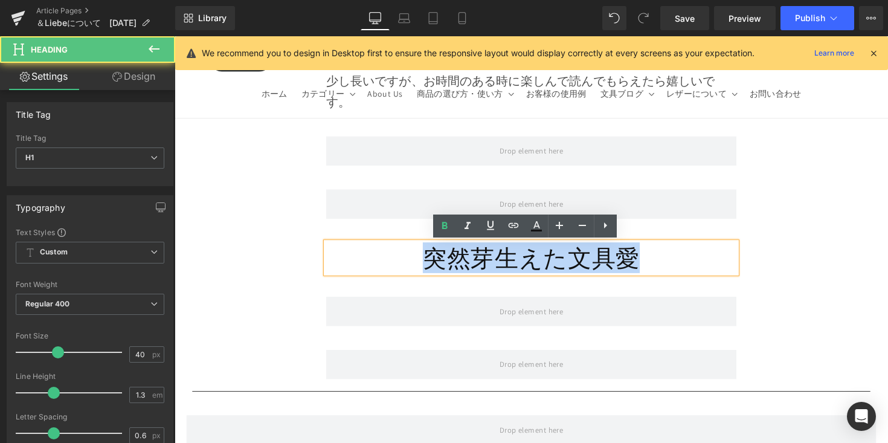
drag, startPoint x: 536, startPoint y: 266, endPoint x: 660, endPoint y: 269, distance: 123.9
click at [660, 269] on h1 "突然芽生えた文具愛" at bounding box center [540, 262] width 420 height 31
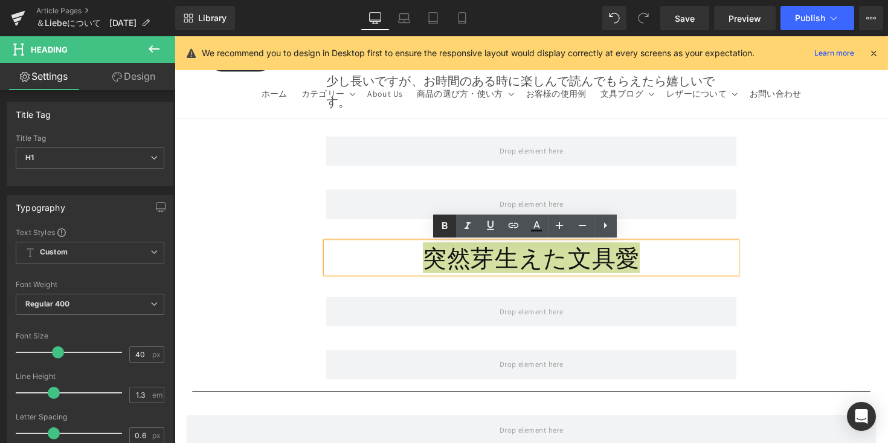
click at [440, 222] on icon at bounding box center [444, 226] width 14 height 14
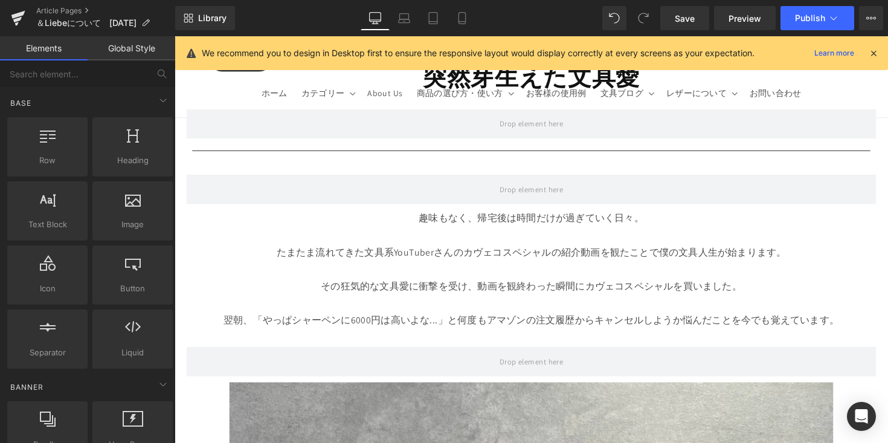
scroll to position [744, 0]
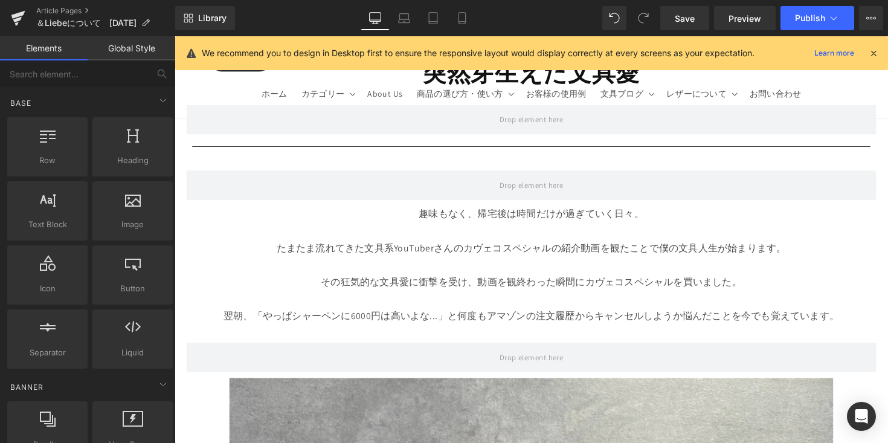
click at [635, 239] on p at bounding box center [540, 236] width 695 height 18
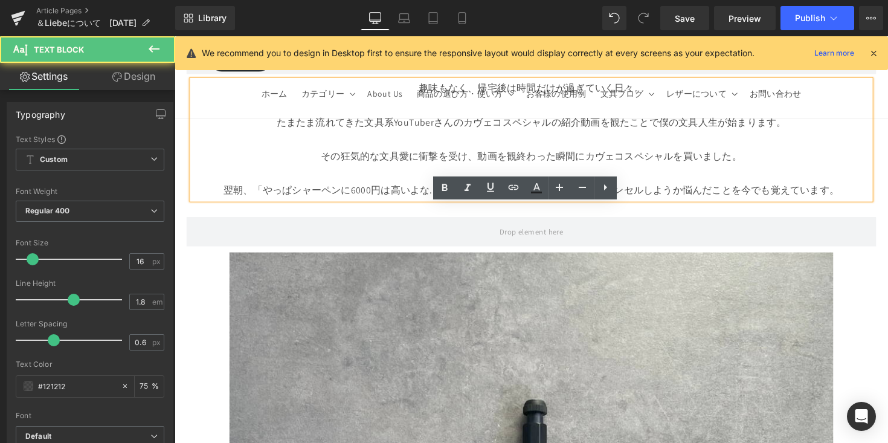
scroll to position [949, 0]
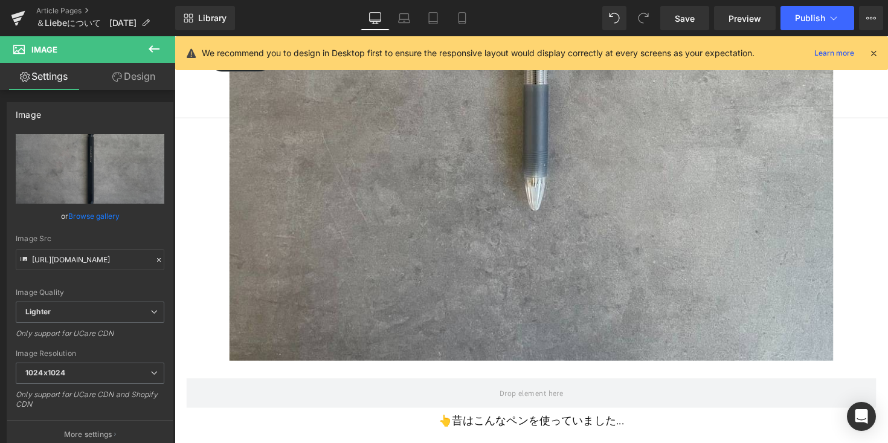
scroll to position [2109, 0]
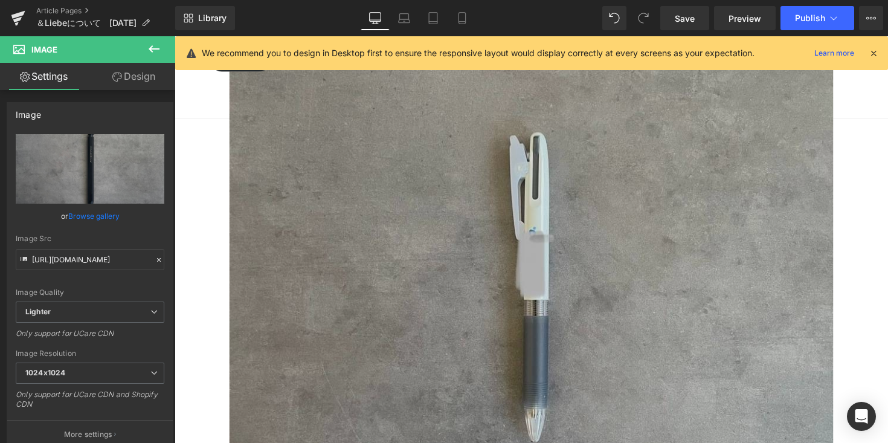
click at [629, 239] on img at bounding box center [540, 296] width 618 height 618
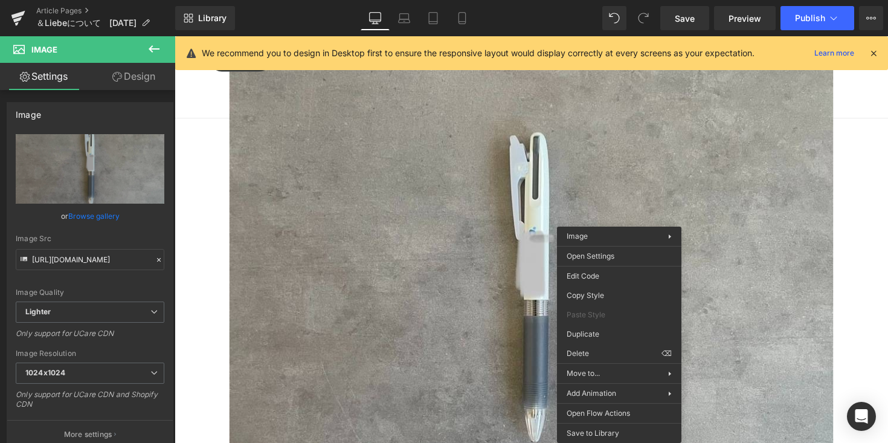
click at [556, 295] on div "Image" at bounding box center [540, 296] width 731 height 618
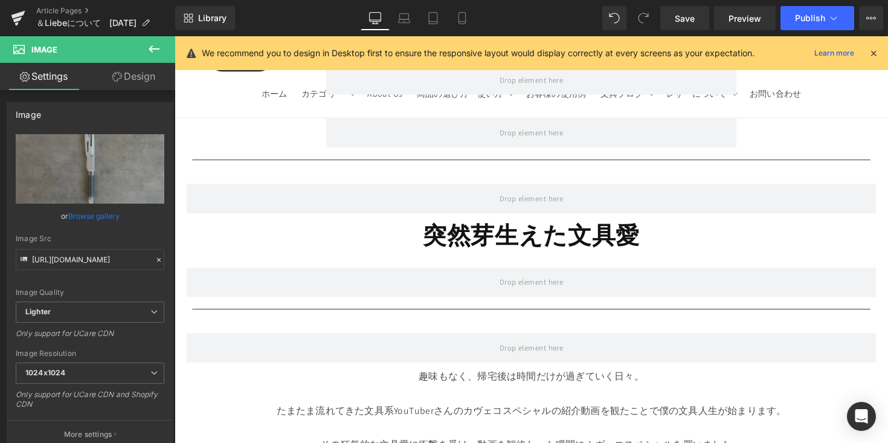
scroll to position [510, 0]
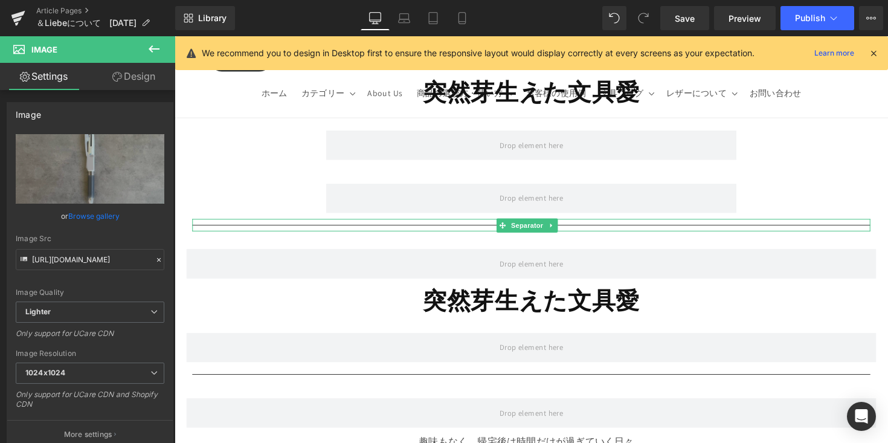
click at [607, 232] on hr at bounding box center [540, 233] width 695 height 7
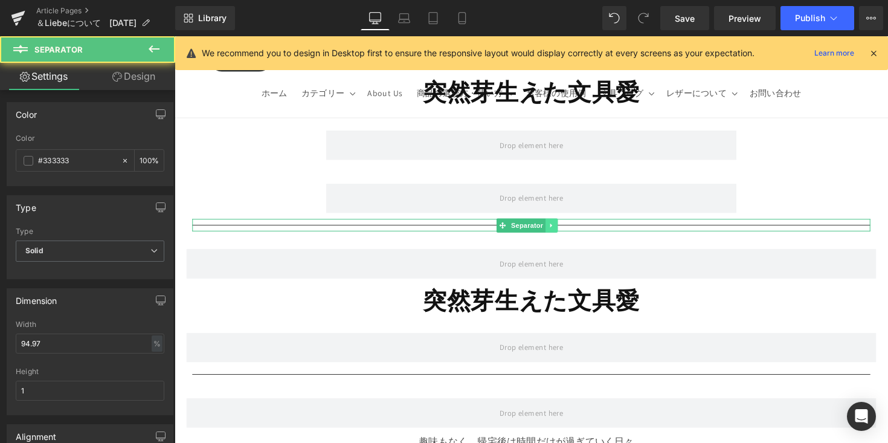
click at [559, 225] on link at bounding box center [560, 230] width 13 height 14
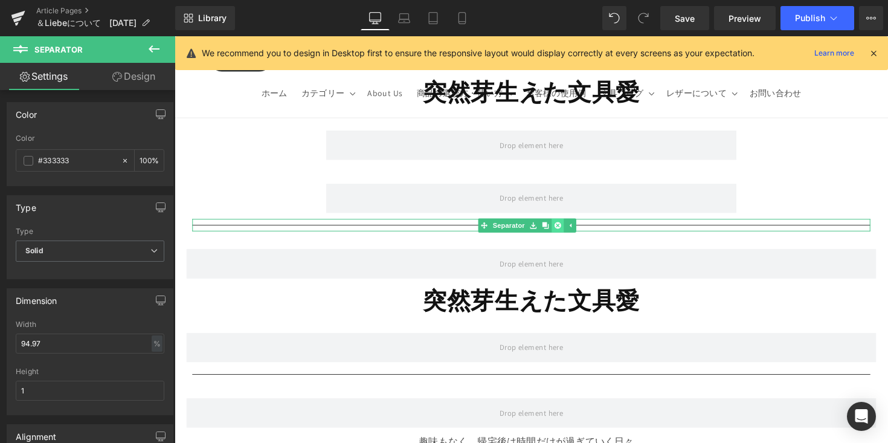
click at [569, 228] on icon at bounding box center [567, 229] width 7 height 7
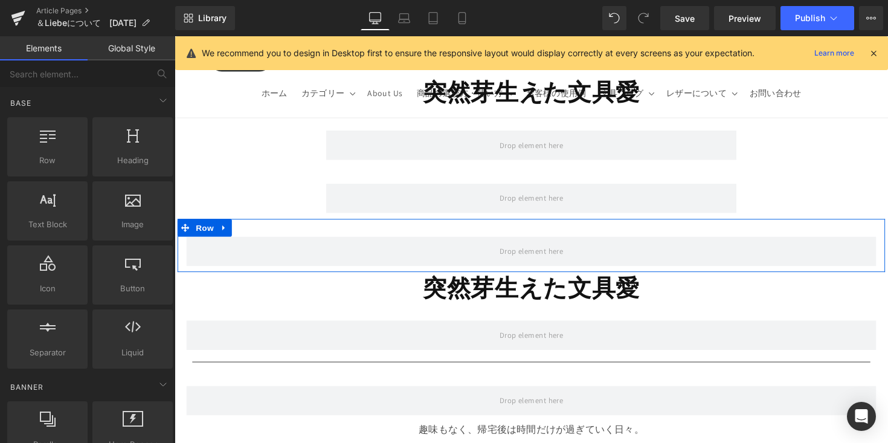
click at [548, 241] on div "Row" at bounding box center [540, 250] width 725 height 54
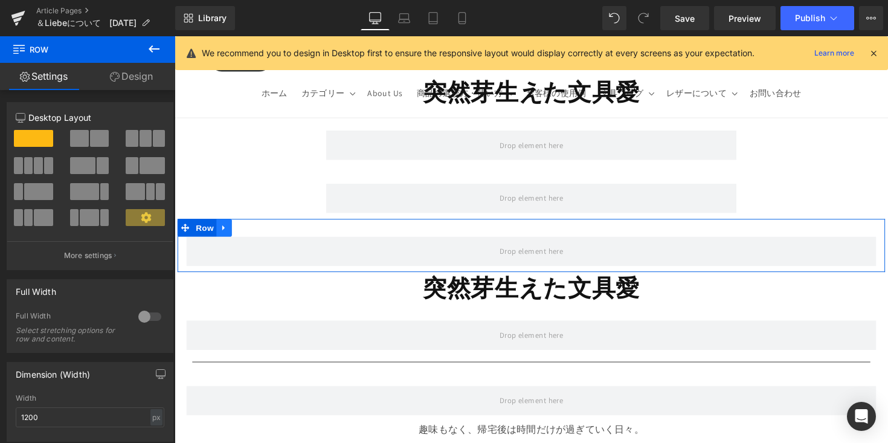
click at [225, 237] on icon at bounding box center [225, 232] width 8 height 9
click at [259, 236] on link at bounding box center [257, 232] width 16 height 18
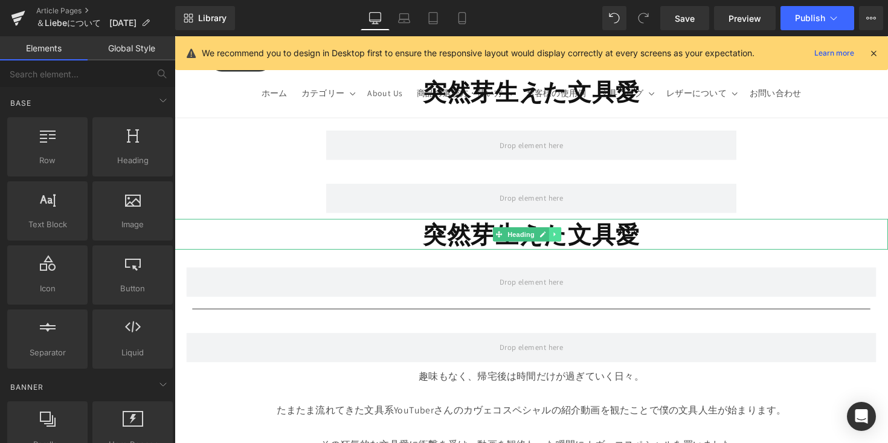
click at [564, 239] on icon at bounding box center [564, 239] width 2 height 4
click at [571, 239] on icon at bounding box center [570, 239] width 7 height 7
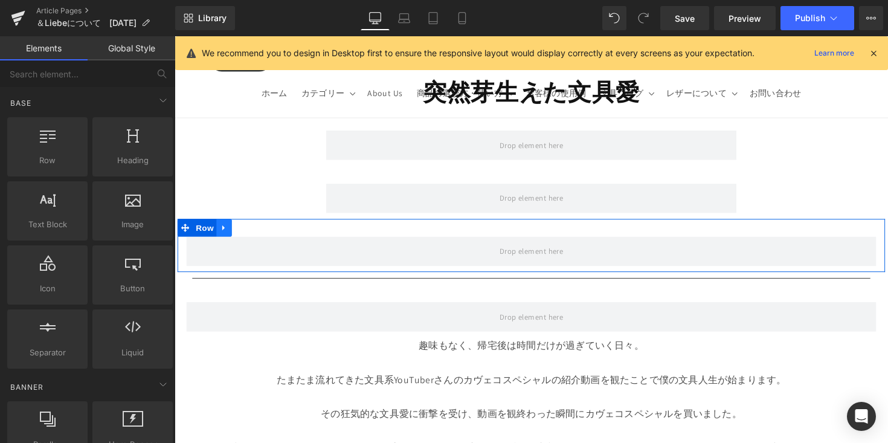
click at [225, 231] on icon at bounding box center [225, 232] width 8 height 9
click at [257, 233] on icon at bounding box center [256, 232] width 8 height 8
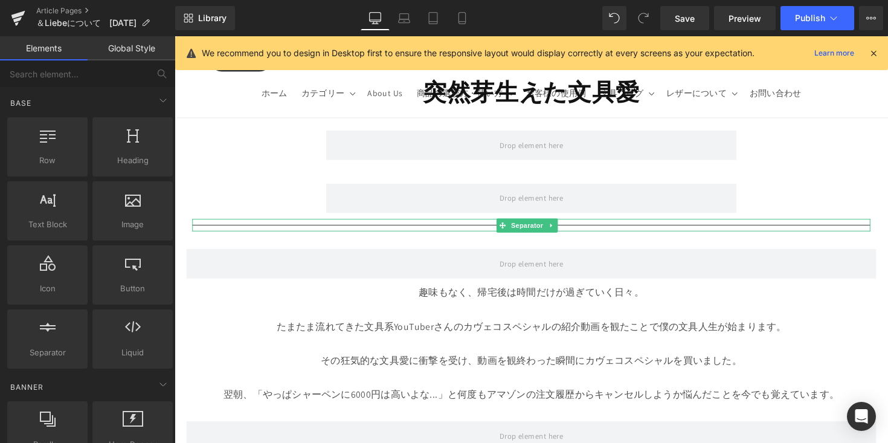
click at [567, 229] on div at bounding box center [540, 229] width 695 height 13
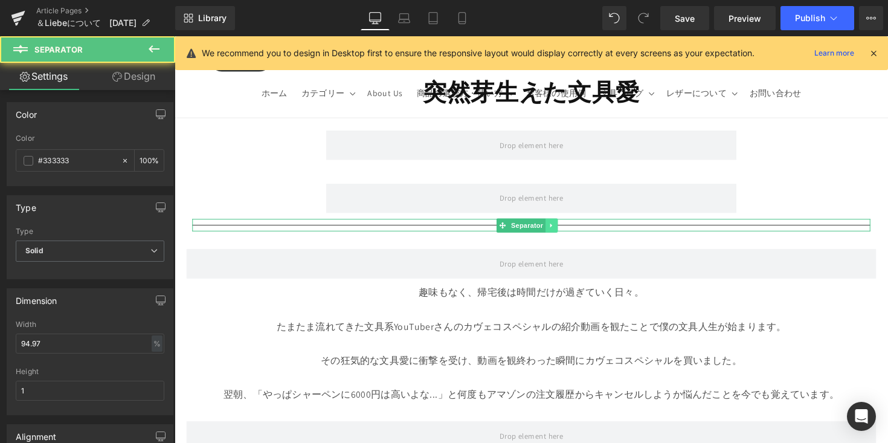
click at [564, 230] on icon at bounding box center [560, 229] width 7 height 7
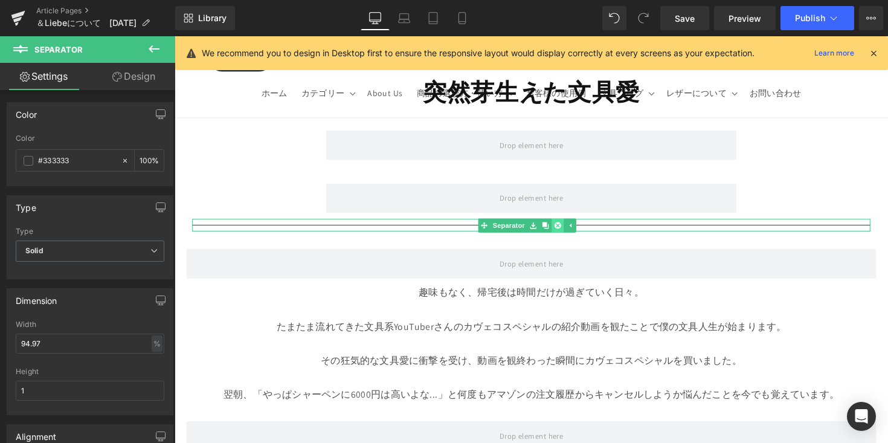
click at [571, 230] on link at bounding box center [566, 230] width 13 height 14
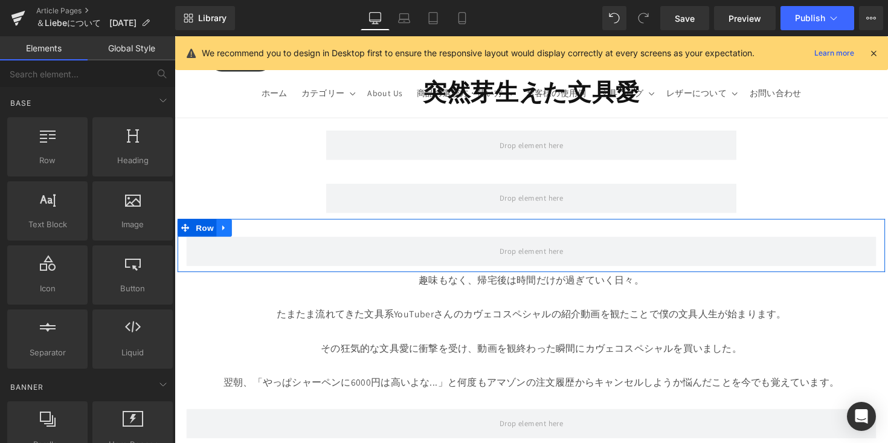
click at [226, 234] on icon at bounding box center [225, 232] width 8 height 9
click at [265, 232] on link at bounding box center [273, 232] width 16 height 18
click at [225, 232] on icon at bounding box center [225, 232] width 8 height 9
click at [252, 234] on icon at bounding box center [256, 232] width 8 height 8
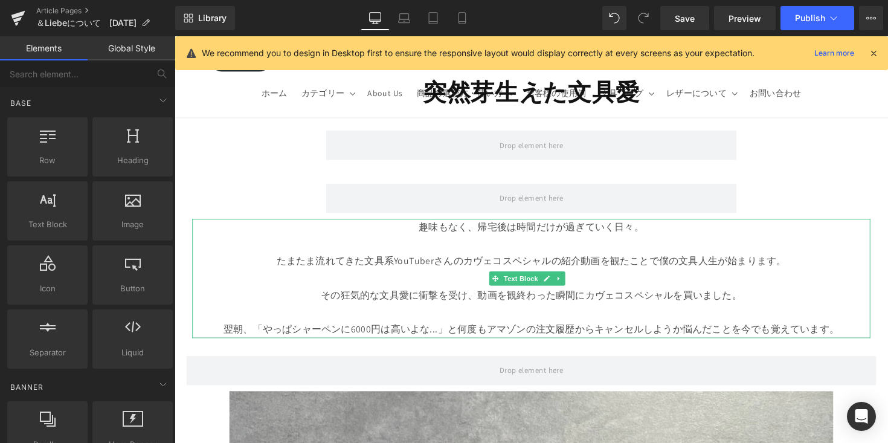
click at [327, 248] on p at bounding box center [540, 250] width 695 height 18
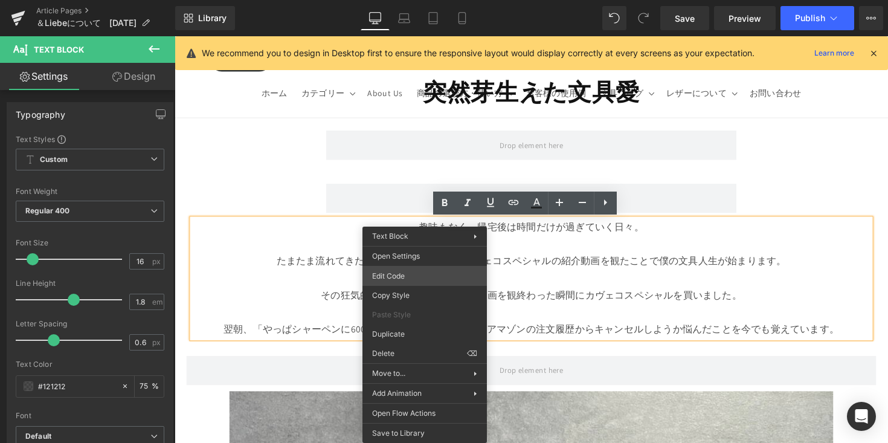
click at [406, 0] on div "Heading You are previewing how the will restyle your page. You can not edit Ele…" at bounding box center [444, 0] width 888 height 0
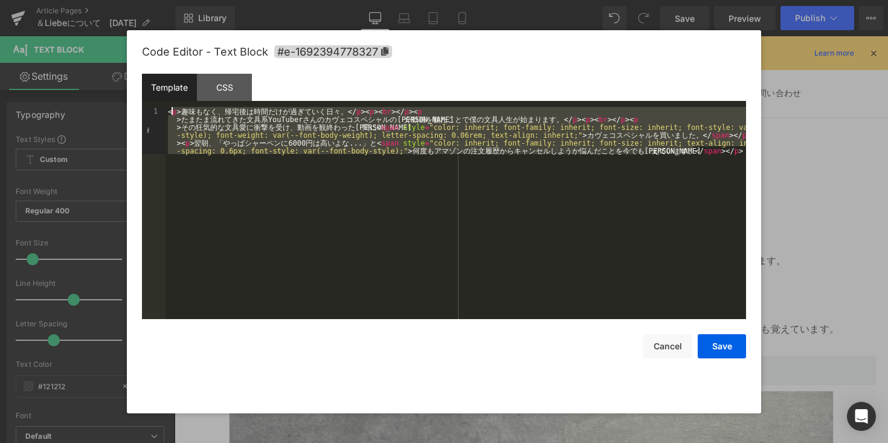
drag, startPoint x: 707, startPoint y: 159, endPoint x: 170, endPoint y: 108, distance: 540.0
click at [170, 108] on div "< p > 趣 味 も な く 、 帰 宅 後 は 時 間 だ け が 過 ぎ て い く 日 々 。 </ p > < p > < br > </ p > …" at bounding box center [455, 260] width 580 height 306
click at [660, 352] on button "Cancel" at bounding box center [667, 346] width 48 height 24
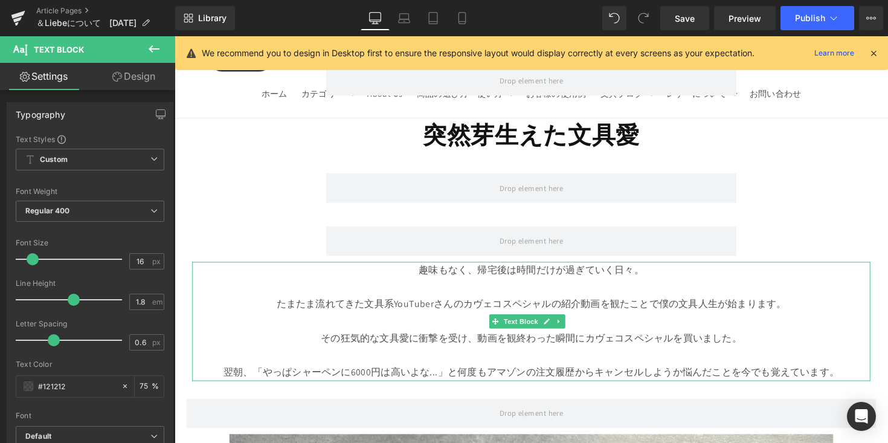
scroll to position [440, 0]
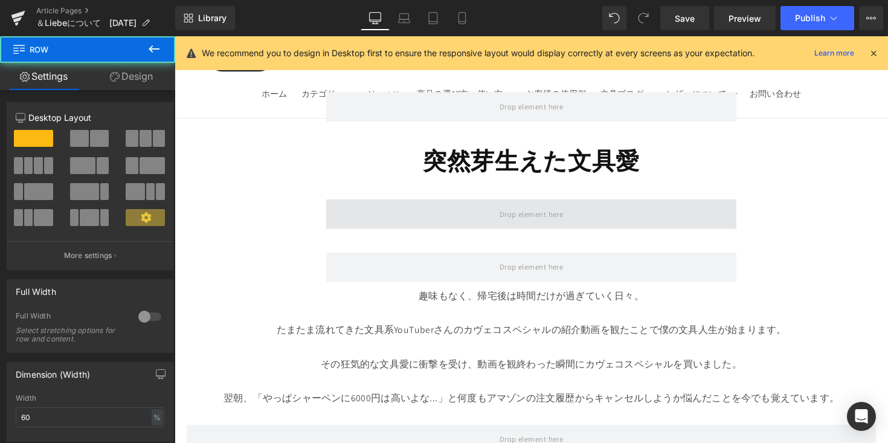
click at [572, 217] on span at bounding box center [540, 219] width 420 height 30
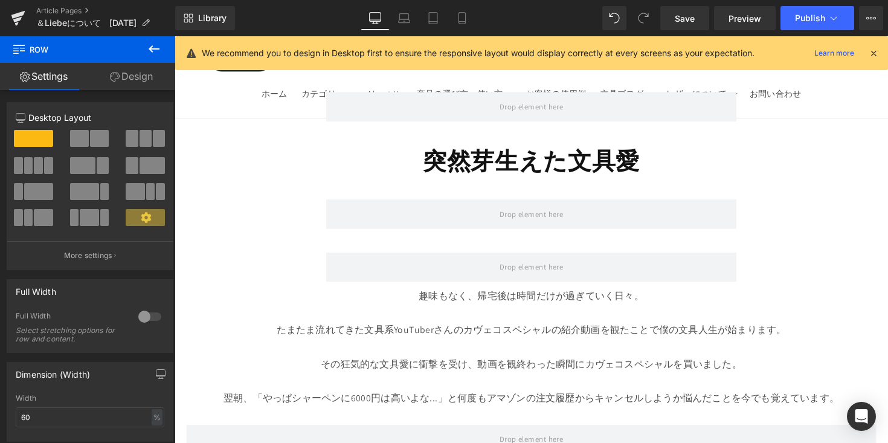
click at [152, 47] on icon at bounding box center [154, 49] width 14 height 14
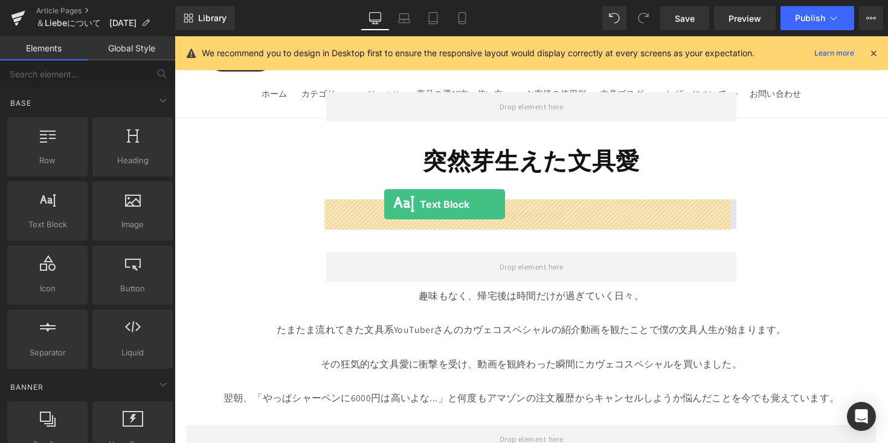
drag, startPoint x: 237, startPoint y: 248, endPoint x: 390, endPoint y: 208, distance: 157.8
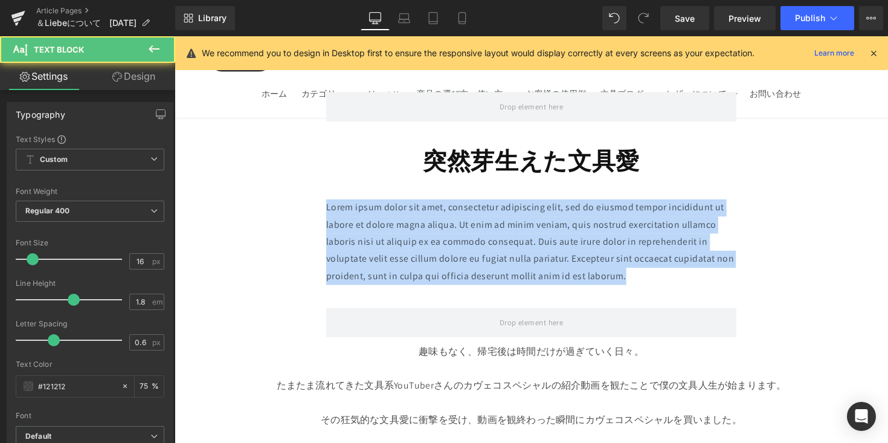
drag, startPoint x: 649, startPoint y: 281, endPoint x: 312, endPoint y: 202, distance: 346.8
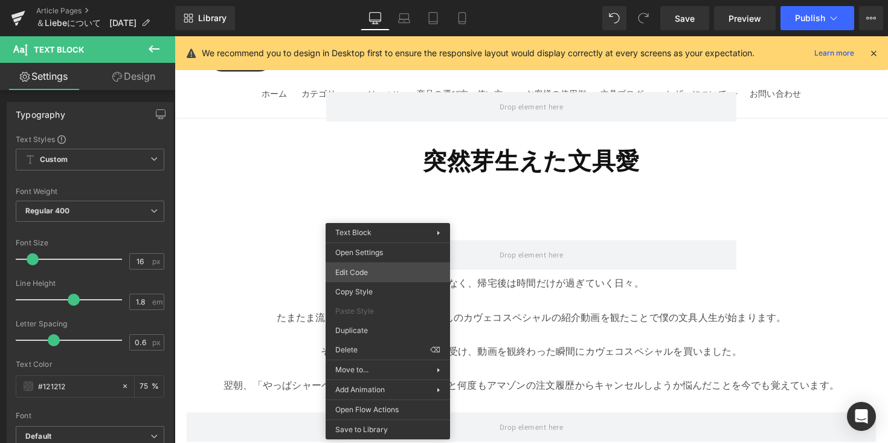
click at [384, 0] on div "Text Block You are previewing how the will restyle your page. You can not edit …" at bounding box center [444, 0] width 888 height 0
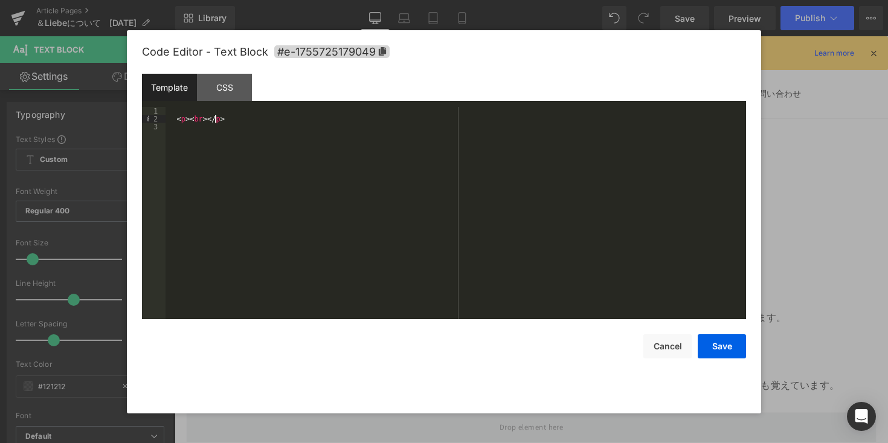
click at [261, 116] on div "< p > < br > </ p >" at bounding box center [455, 221] width 580 height 228
click at [240, 107] on div "< p > < br > </ p >" at bounding box center [455, 221] width 580 height 228
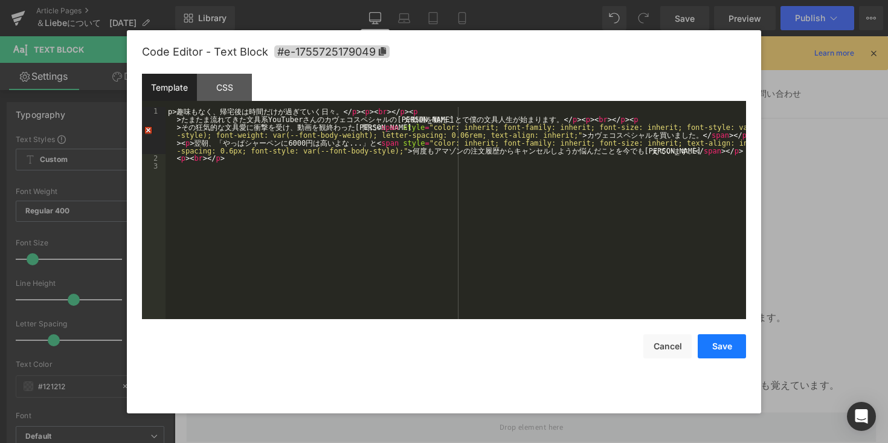
click at [713, 342] on button "Save" at bounding box center [722, 346] width 48 height 24
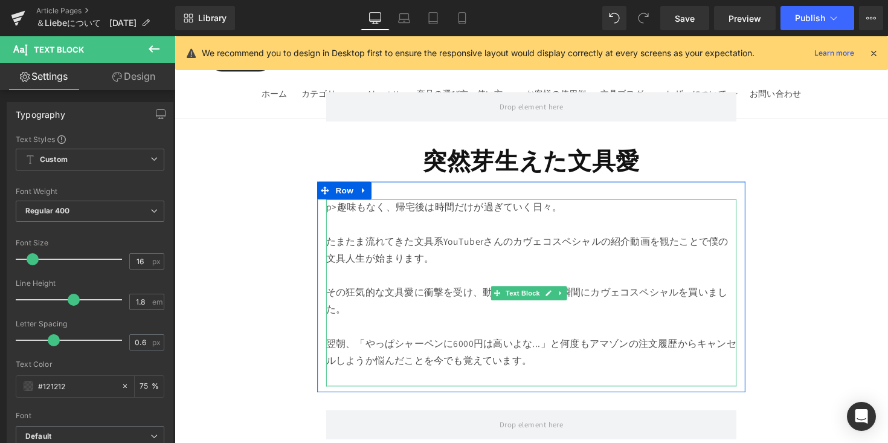
click at [342, 210] on div "p>趣味もなく、帰宅後は時間だけが過ぎていく日々。 たまたま流れてきた文具系YouTuberさんのカヴェコスペシャルの紹介動画を観たことで僕の文具人生が始まり…" at bounding box center [540, 299] width 420 height 191
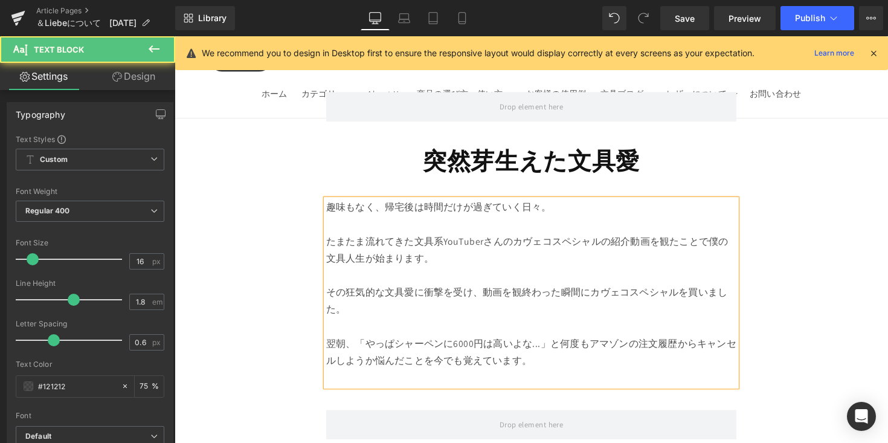
click at [378, 385] on p at bounding box center [540, 386] width 420 height 18
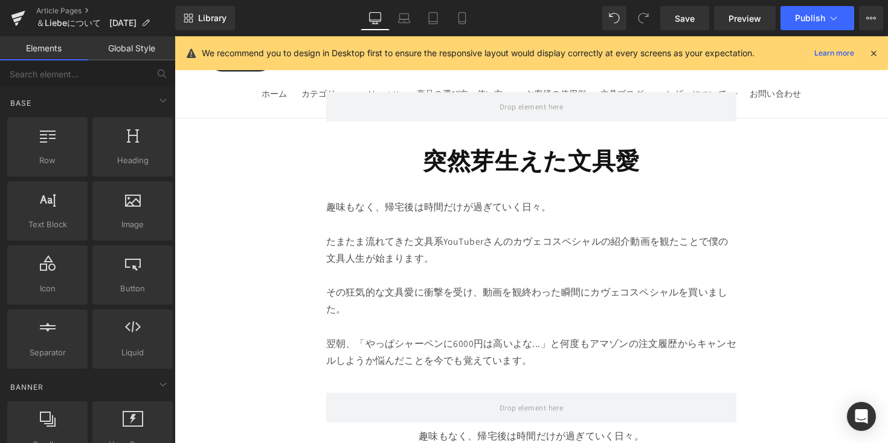
click at [355, 266] on p "たまたま流れてきた文具系YouTuberさんのカヴェコスペシャルの紹介動画を観たことで僕の文具人生が始まります。" at bounding box center [540, 256] width 420 height 35
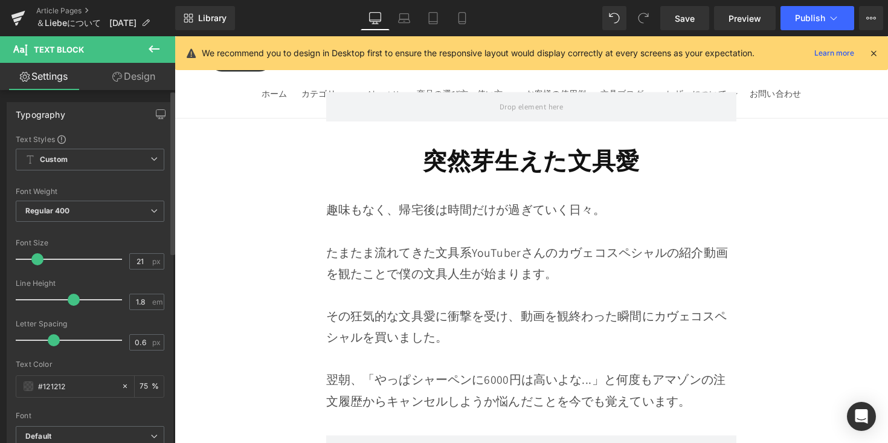
click at [39, 257] on span at bounding box center [37, 259] width 12 height 12
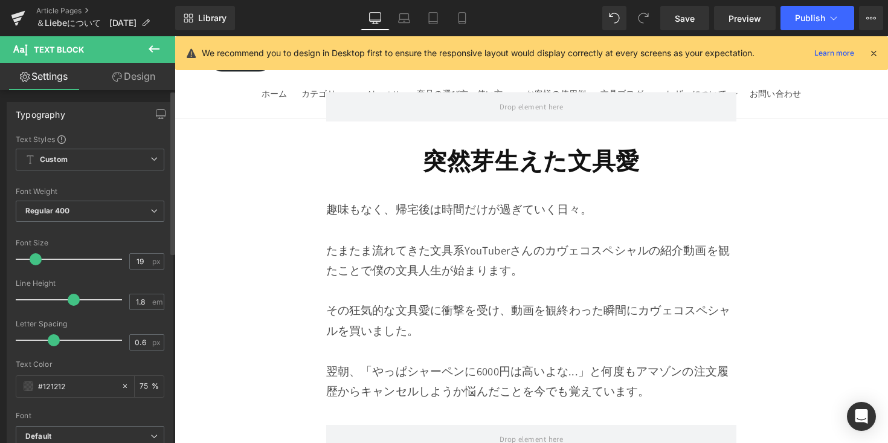
type input "20"
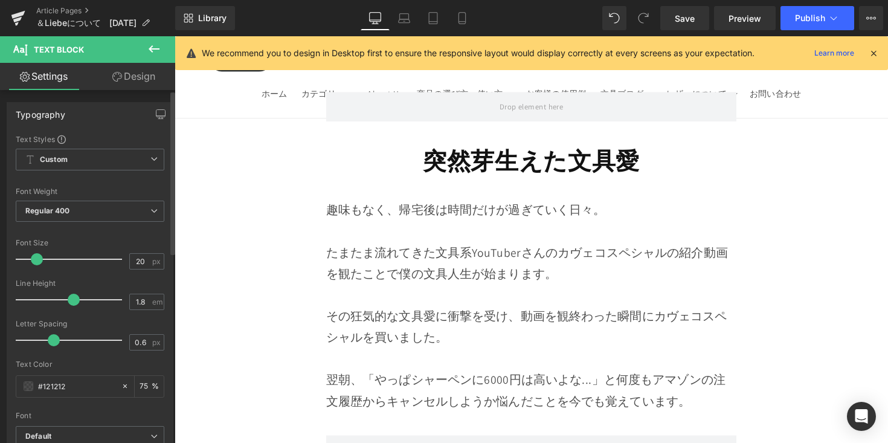
click at [35, 259] on span at bounding box center [37, 259] width 12 height 12
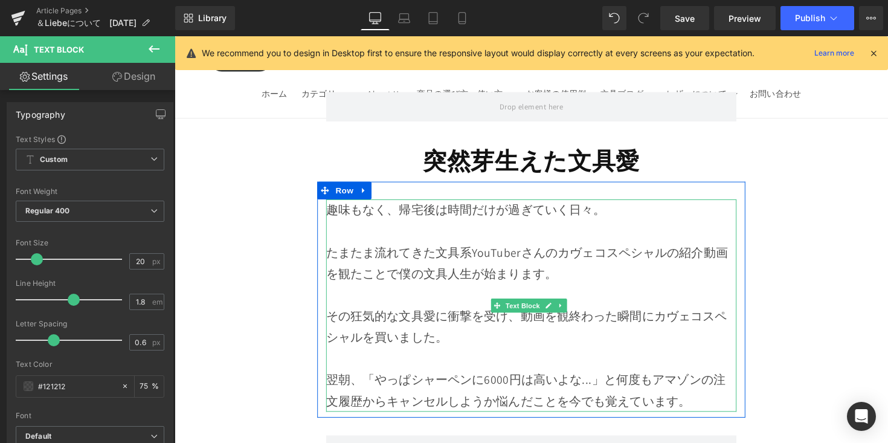
click at [331, 216] on div "趣味もなく、帰宅後は時間だけが過ぎていく日々。 たまたま流れてきた文具系YouTuberさんのカヴェコスペシャルの紹介動画を観たことで僕の文具人生が始まります…" at bounding box center [540, 312] width 420 height 217
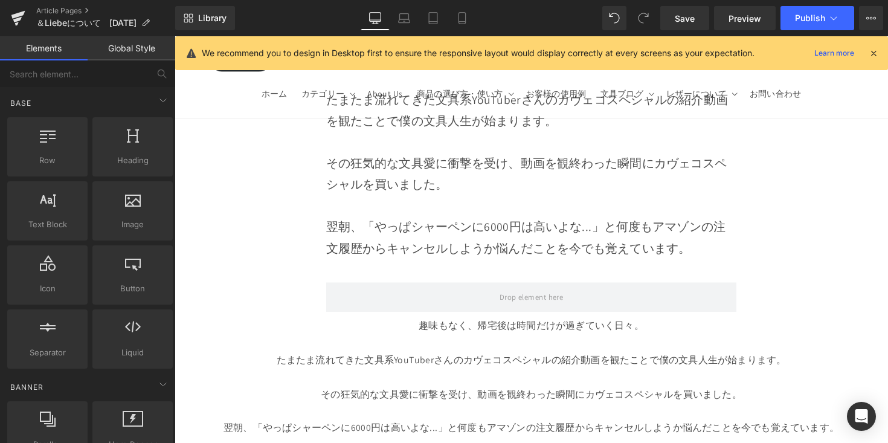
scroll to position [607, 0]
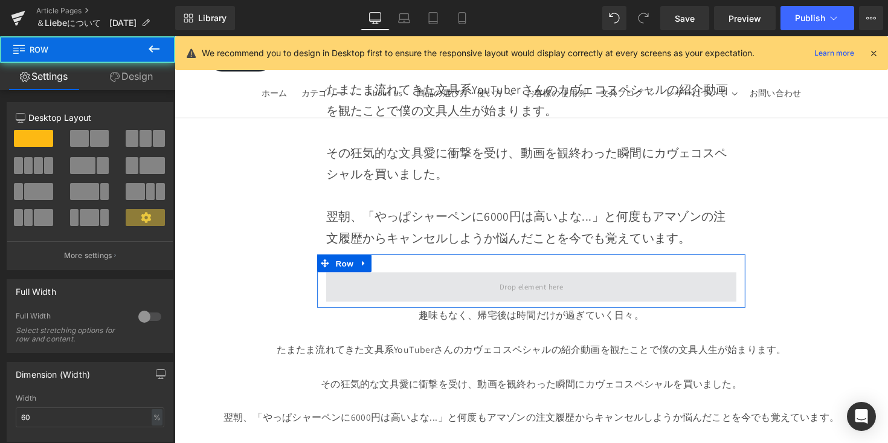
click at [432, 295] on span at bounding box center [540, 293] width 420 height 30
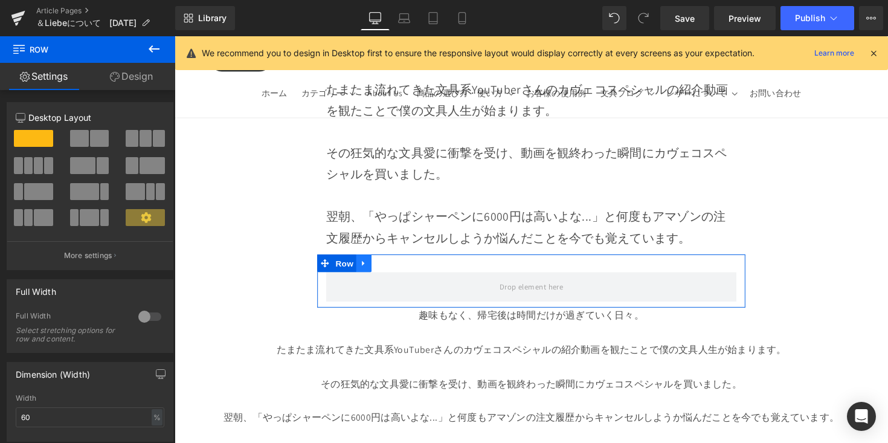
click at [373, 269] on link at bounding box center [369, 269] width 16 height 18
click at [396, 269] on icon at bounding box center [400, 269] width 8 height 8
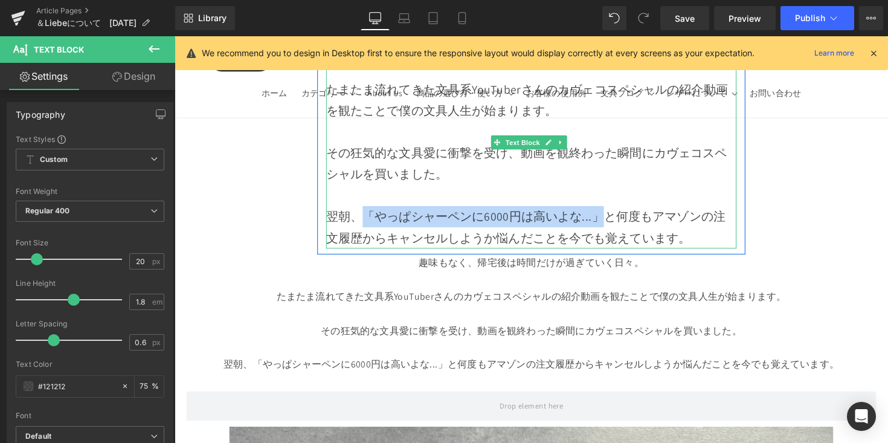
drag, startPoint x: 360, startPoint y: 218, endPoint x: 600, endPoint y: 228, distance: 240.6
click at [600, 228] on p "翌朝、「やっぱシャーペンに6000円は高いよな...」と 何度もアマゾンの注文履歴からキャンセルしようか悩んだことを今でも覚えています。" at bounding box center [540, 231] width 420 height 43
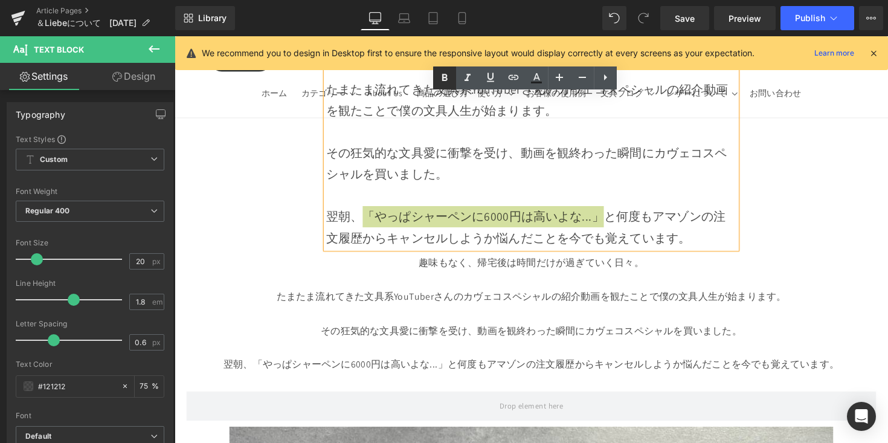
drag, startPoint x: 448, startPoint y: 79, endPoint x: 302, endPoint y: 68, distance: 146.5
click at [448, 79] on icon at bounding box center [444, 78] width 14 height 14
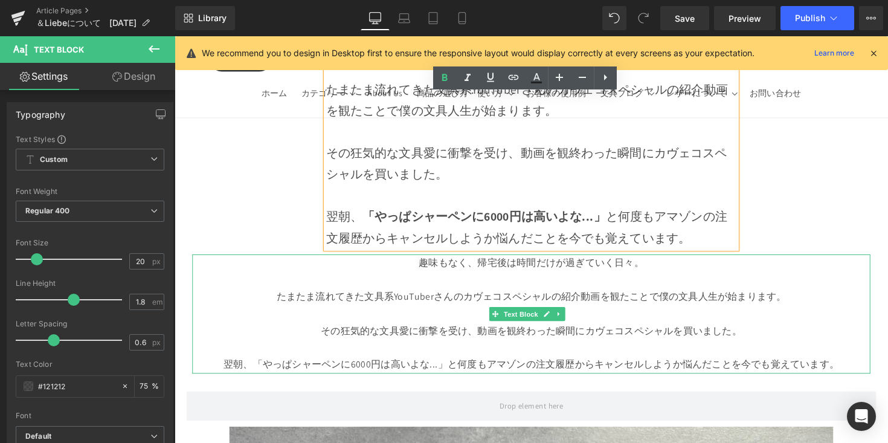
click at [663, 281] on p at bounding box center [540, 286] width 695 height 18
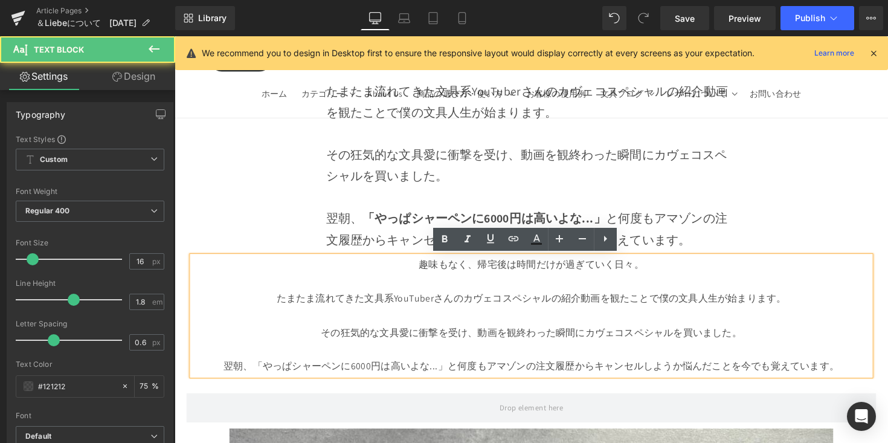
scroll to position [605, 0]
click at [353, 276] on p "趣味もなく、帰宅後は時間だけが過ぎていく日々。" at bounding box center [540, 271] width 695 height 18
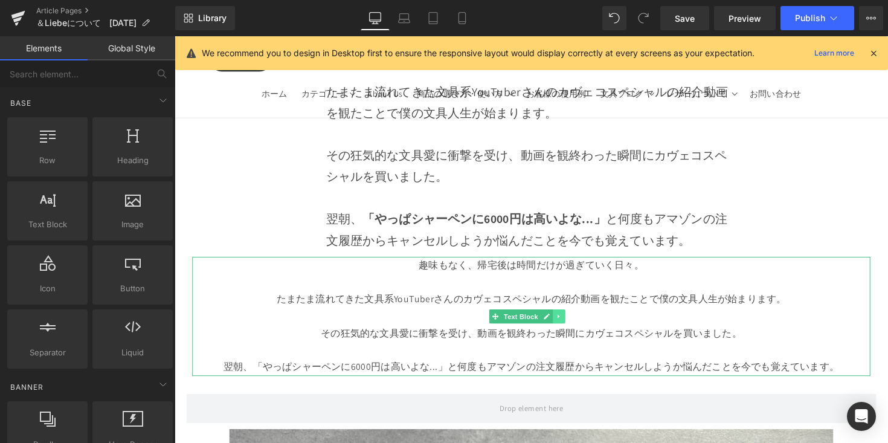
click at [569, 324] on icon at bounding box center [568, 323] width 7 height 7
click at [573, 324] on icon at bounding box center [574, 323] width 7 height 7
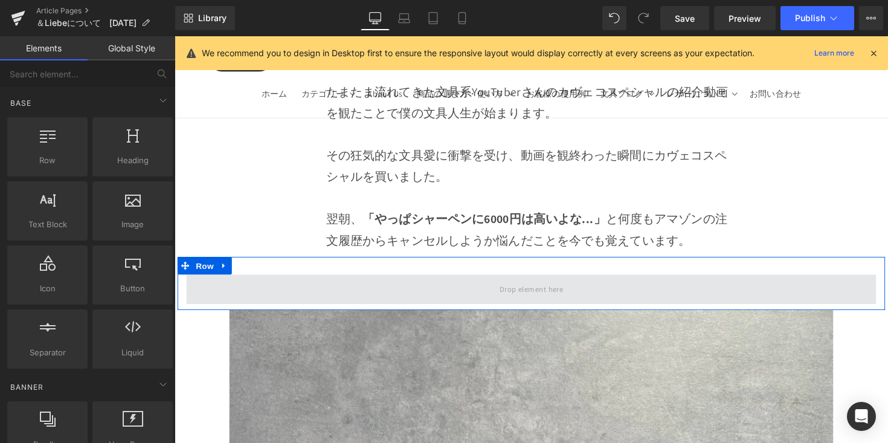
click at [537, 298] on span at bounding box center [540, 296] width 74 height 20
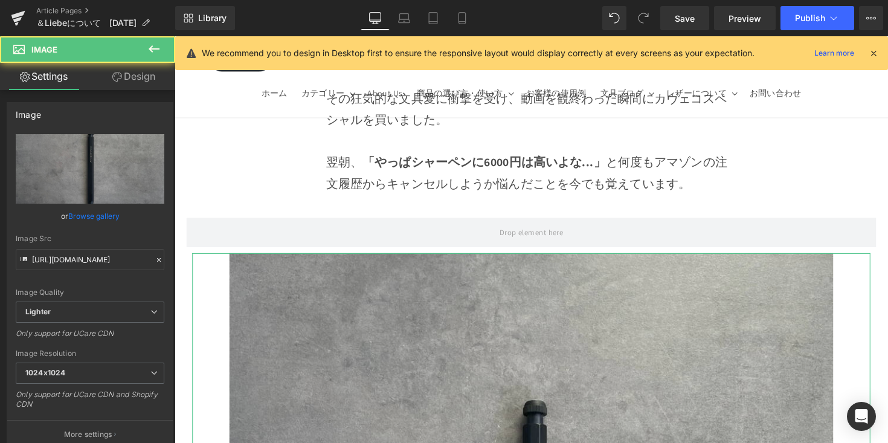
scroll to position [713, 0]
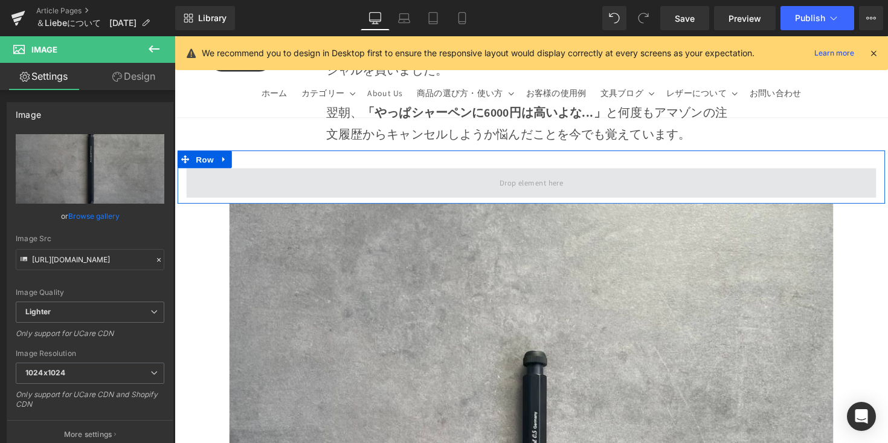
click at [354, 179] on span at bounding box center [540, 187] width 707 height 30
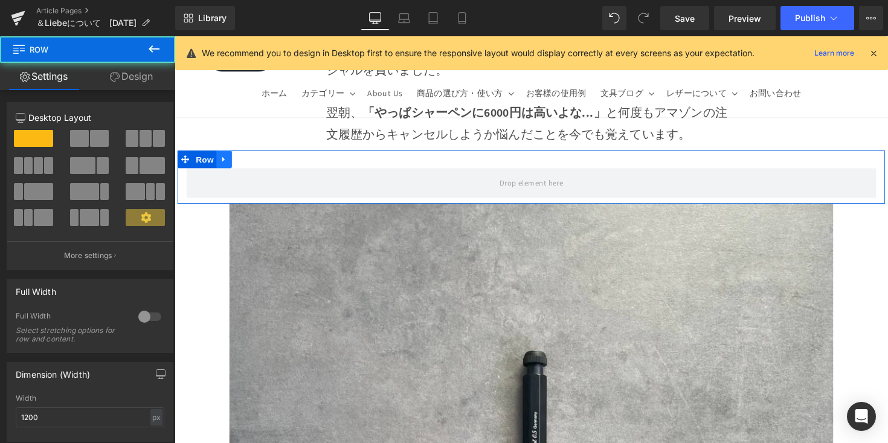
click at [229, 161] on link at bounding box center [225, 162] width 16 height 18
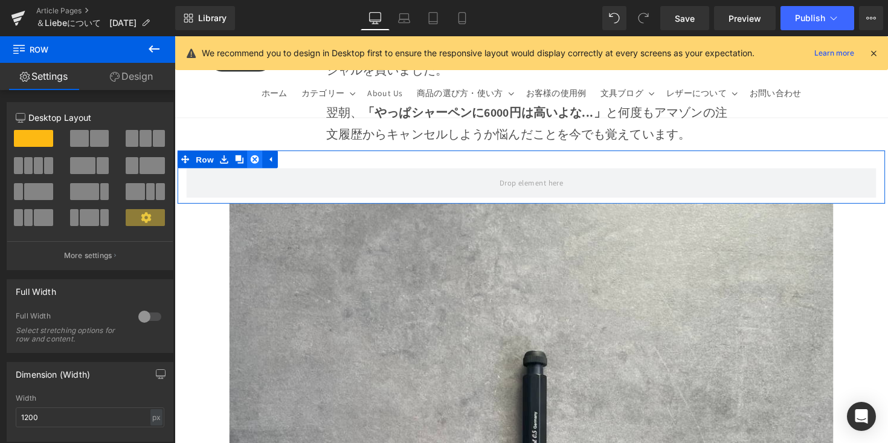
click at [256, 163] on icon at bounding box center [256, 162] width 8 height 8
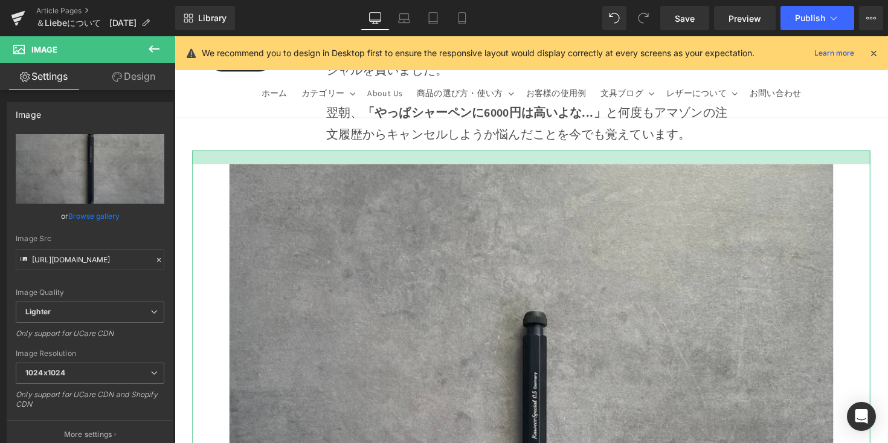
drag, startPoint x: 510, startPoint y: 153, endPoint x: 510, endPoint y: 167, distance: 13.3
click at [510, 167] on div at bounding box center [540, 160] width 695 height 14
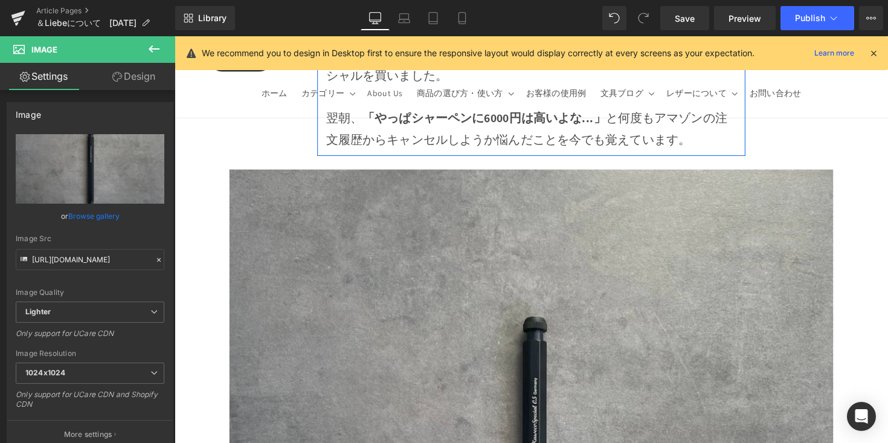
scroll to position [697, 0]
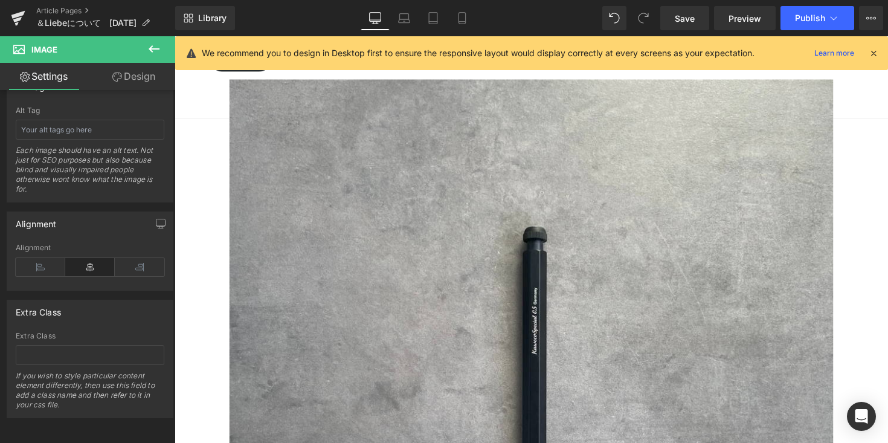
scroll to position [716, 0]
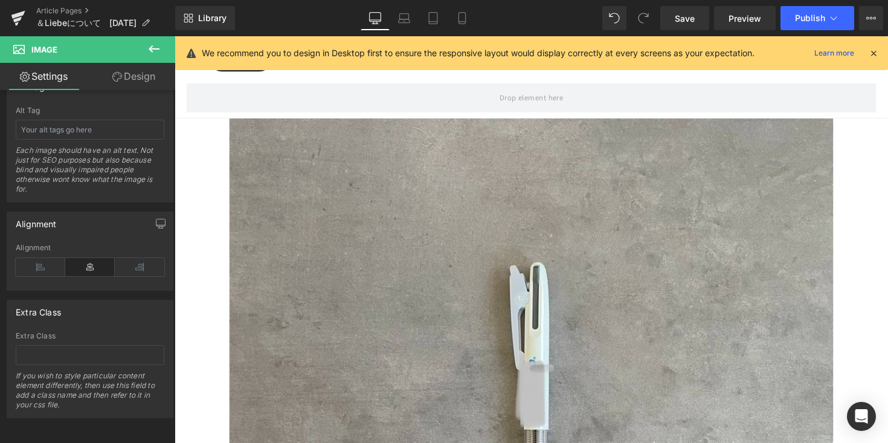
scroll to position [1793, 0]
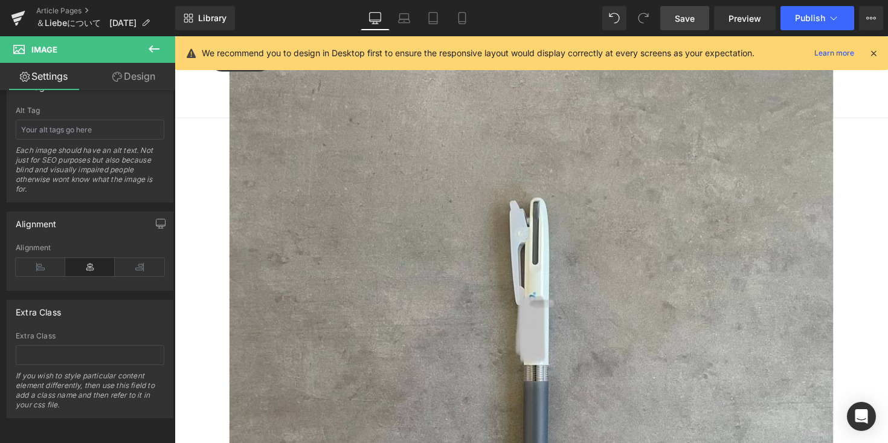
click at [683, 13] on span "Save" at bounding box center [685, 18] width 20 height 13
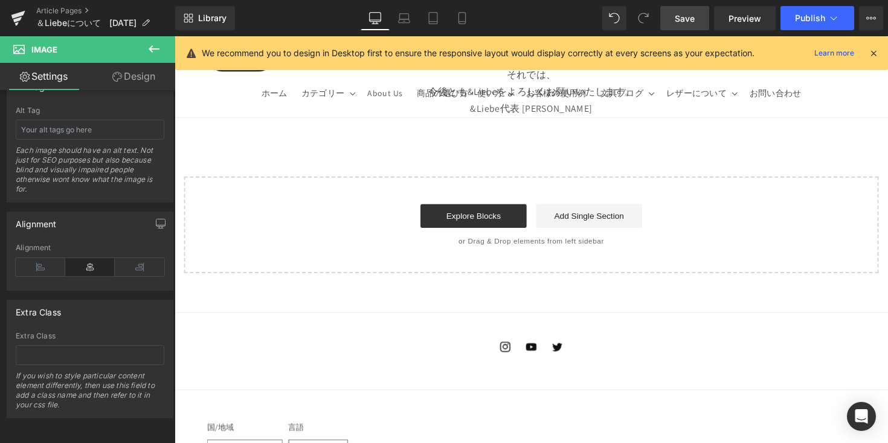
scroll to position [9614, 0]
